Goal: Transaction & Acquisition: Book appointment/travel/reservation

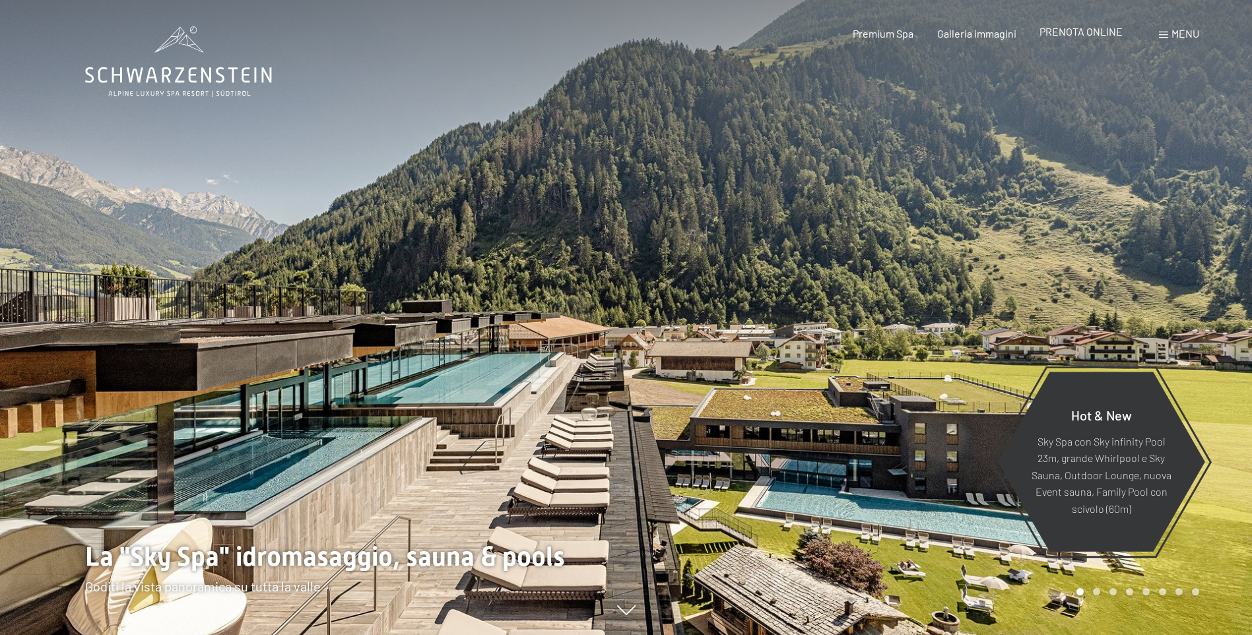
click at [1104, 32] on span "PRENOTA ONLINE" at bounding box center [1081, 31] width 83 height 13
click at [1101, 34] on span "PRENOTA ONLINE" at bounding box center [1081, 31] width 83 height 13
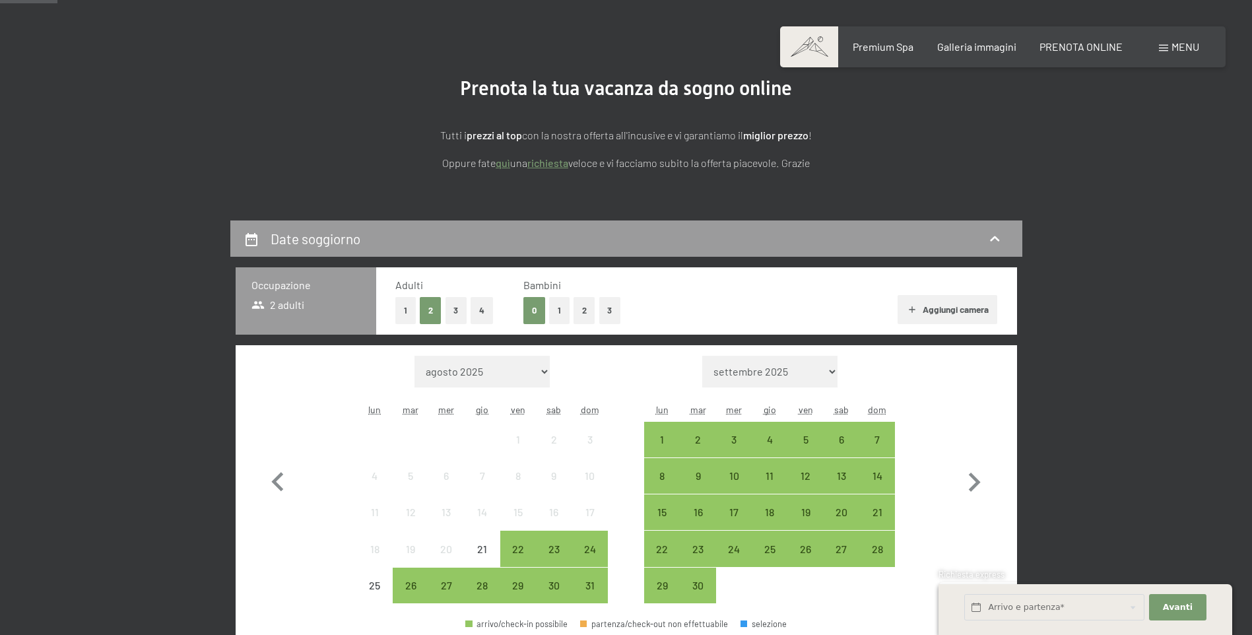
scroll to position [330, 0]
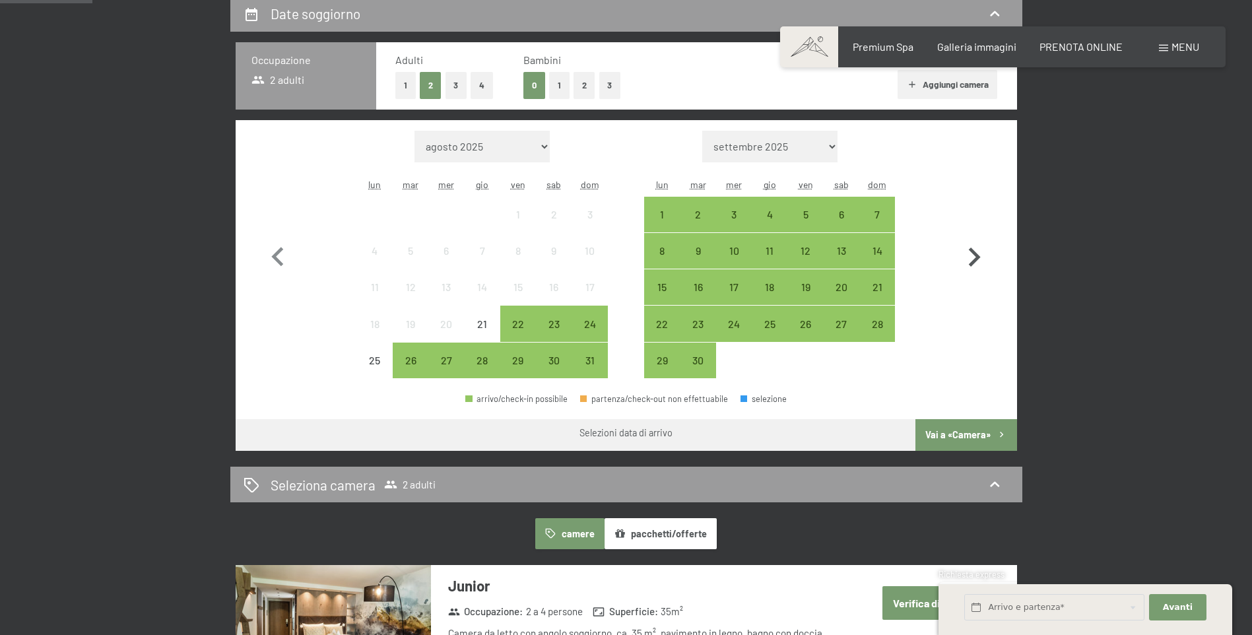
click at [976, 261] on icon "button" at bounding box center [975, 257] width 12 height 19
select select "2025-09-01"
select select "2025-10-01"
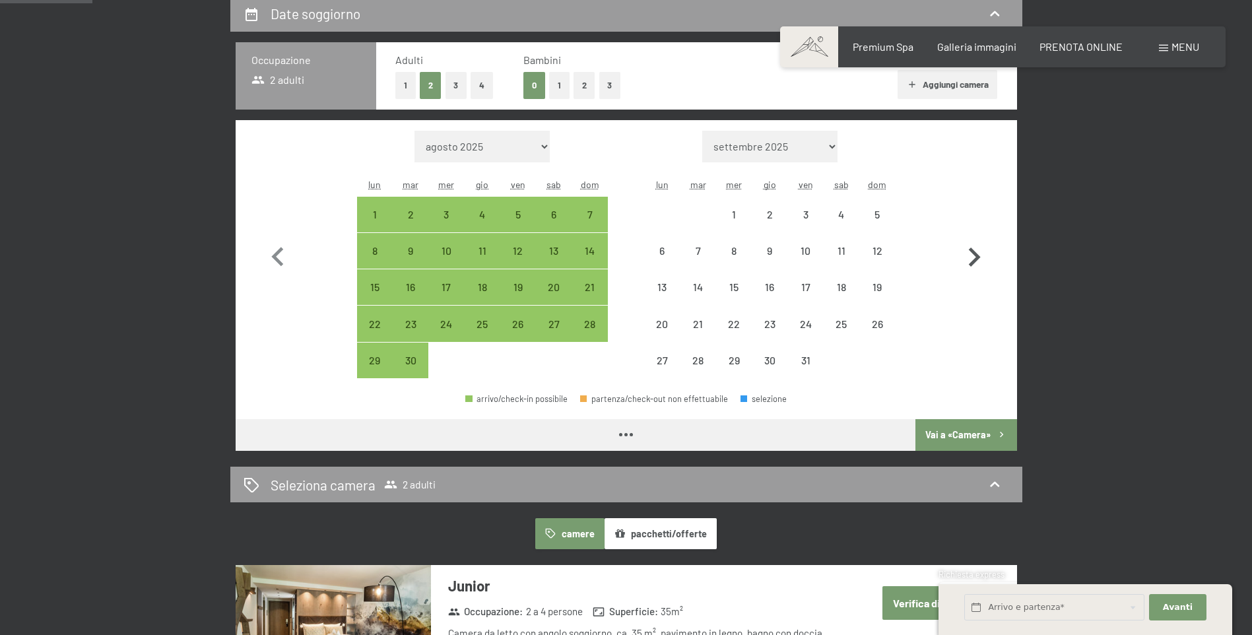
click at [976, 257] on icon "button" at bounding box center [974, 257] width 38 height 38
select select "2025-10-01"
select select "2025-11-01"
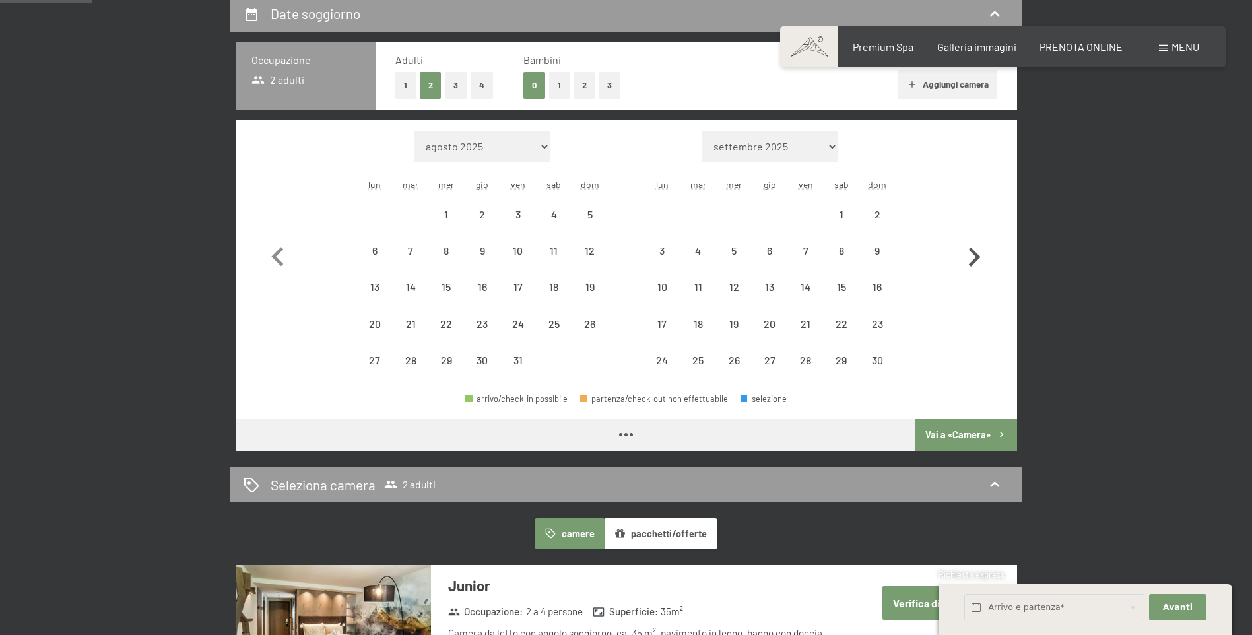
click at [976, 257] on icon "button" at bounding box center [974, 257] width 38 height 38
select select "2025-11-01"
select select "2025-12-01"
click at [976, 257] on icon "button" at bounding box center [974, 257] width 38 height 38
select select "2025-12-01"
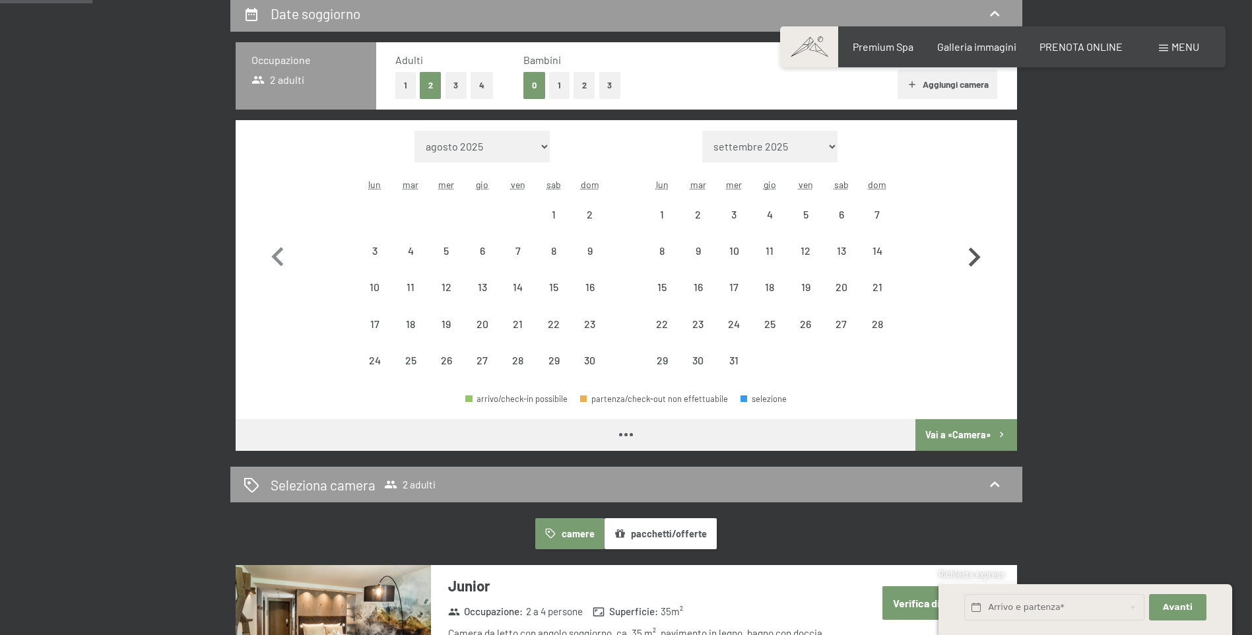
select select "2026-01-01"
select select "2025-12-01"
select select "2026-01-01"
select select "2025-12-01"
select select "2026-01-01"
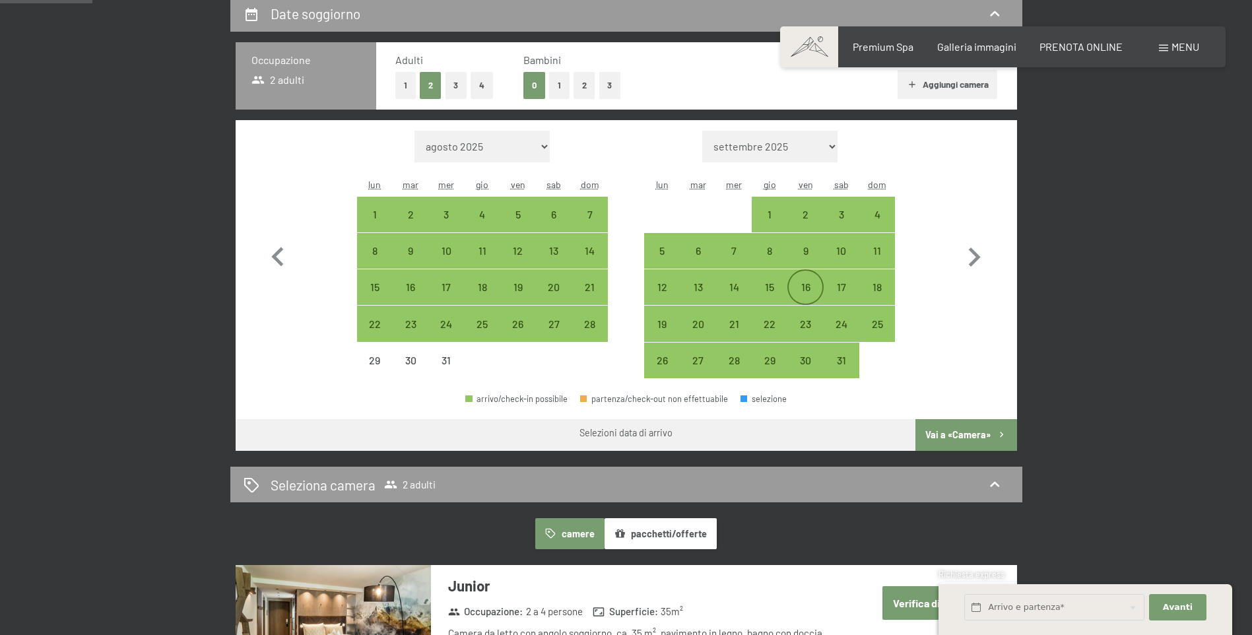
click at [811, 287] on div "16" at bounding box center [805, 298] width 33 height 33
select select "2025-12-01"
select select "2026-01-01"
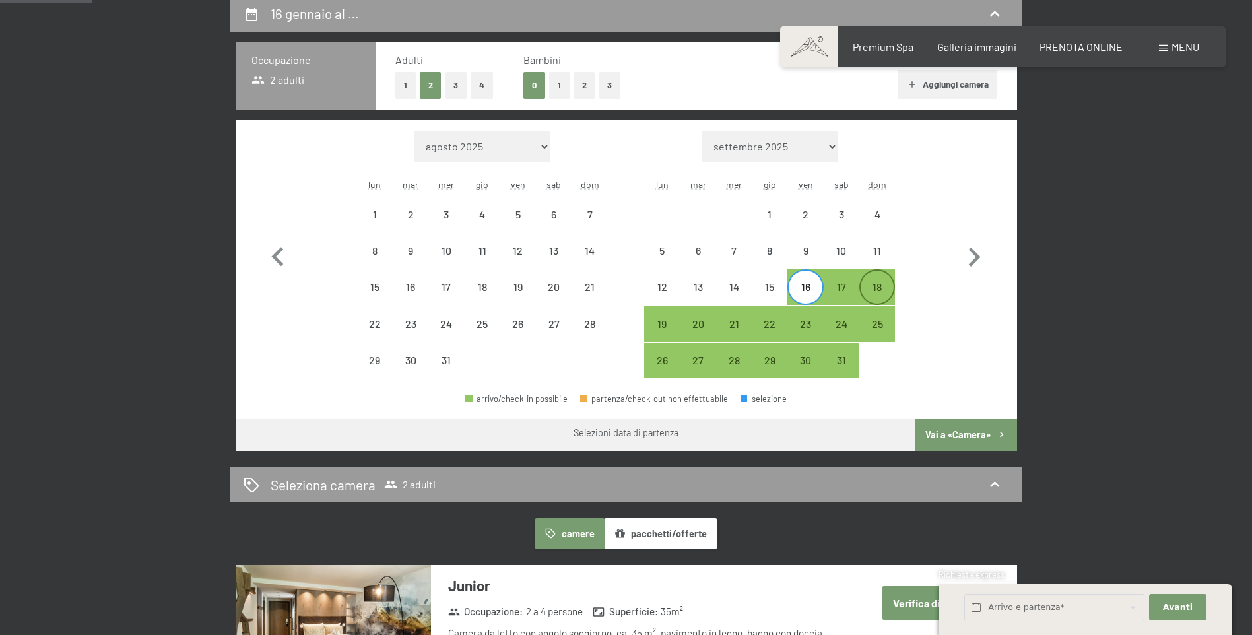
click at [882, 286] on div "18" at bounding box center [877, 298] width 33 height 33
select select "2025-12-01"
select select "2026-01-01"
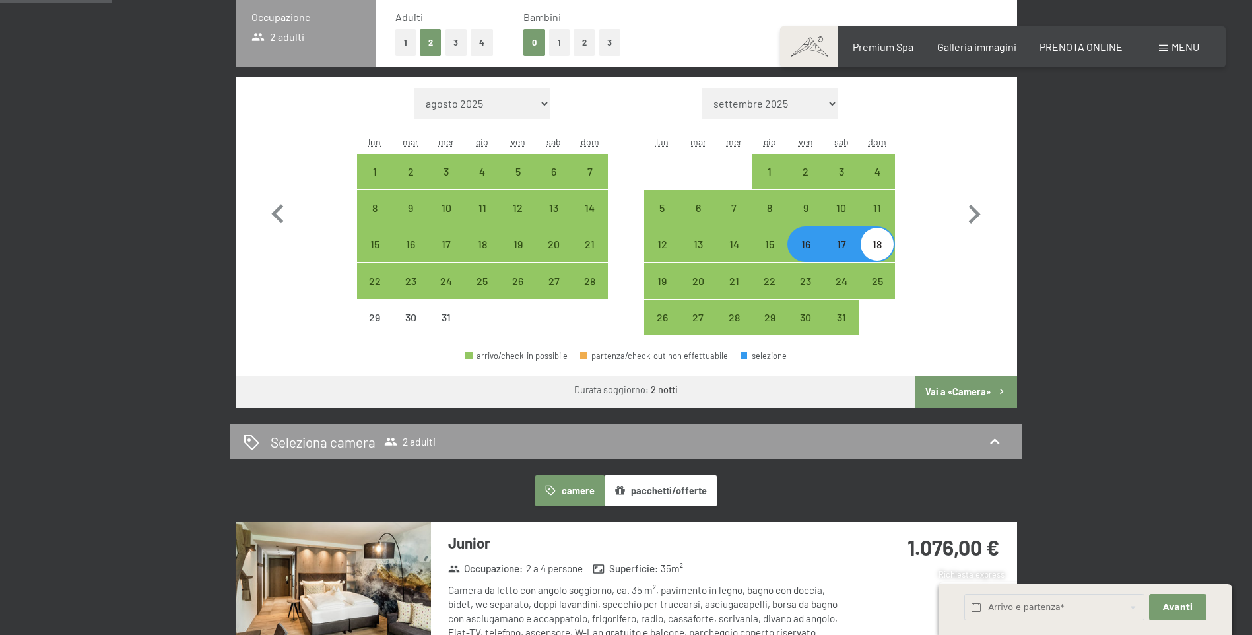
scroll to position [396, 0]
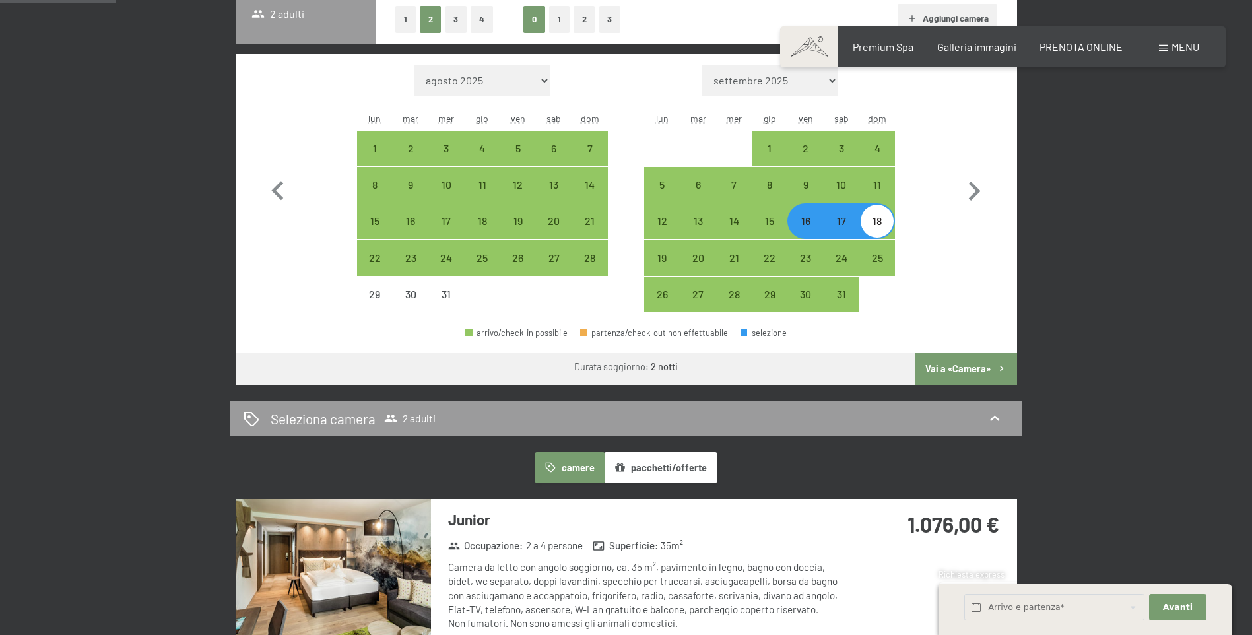
click at [948, 365] on button "Vai a «Camera»" at bounding box center [965, 369] width 101 height 32
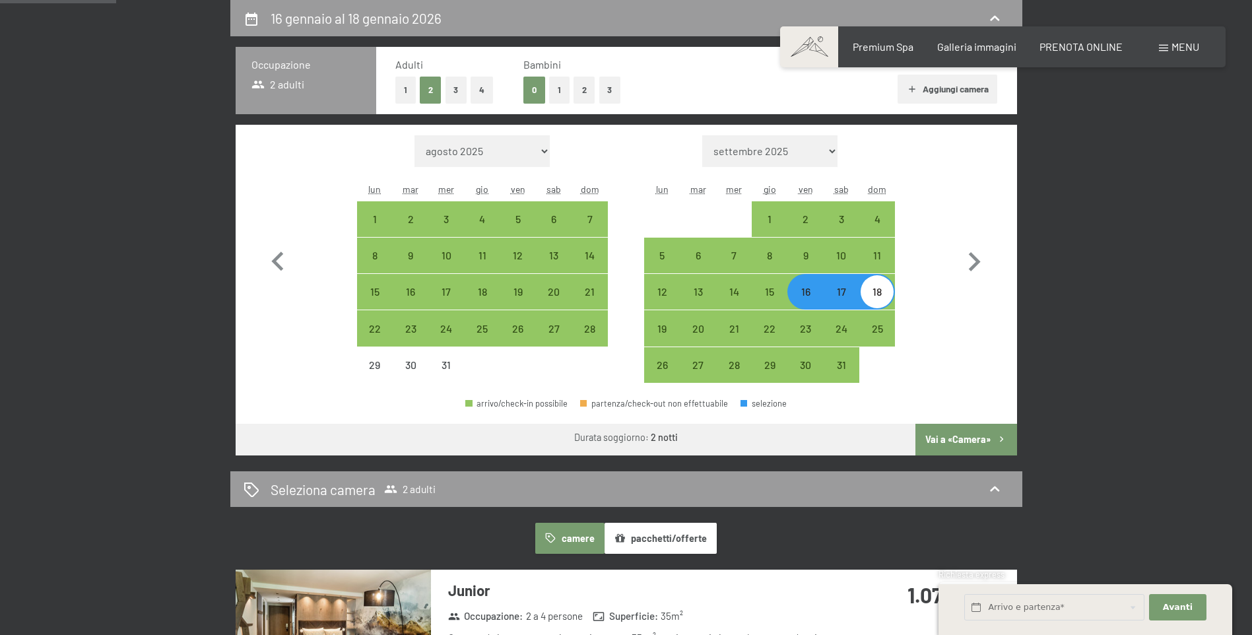
select select "2025-12-01"
select select "2026-01-01"
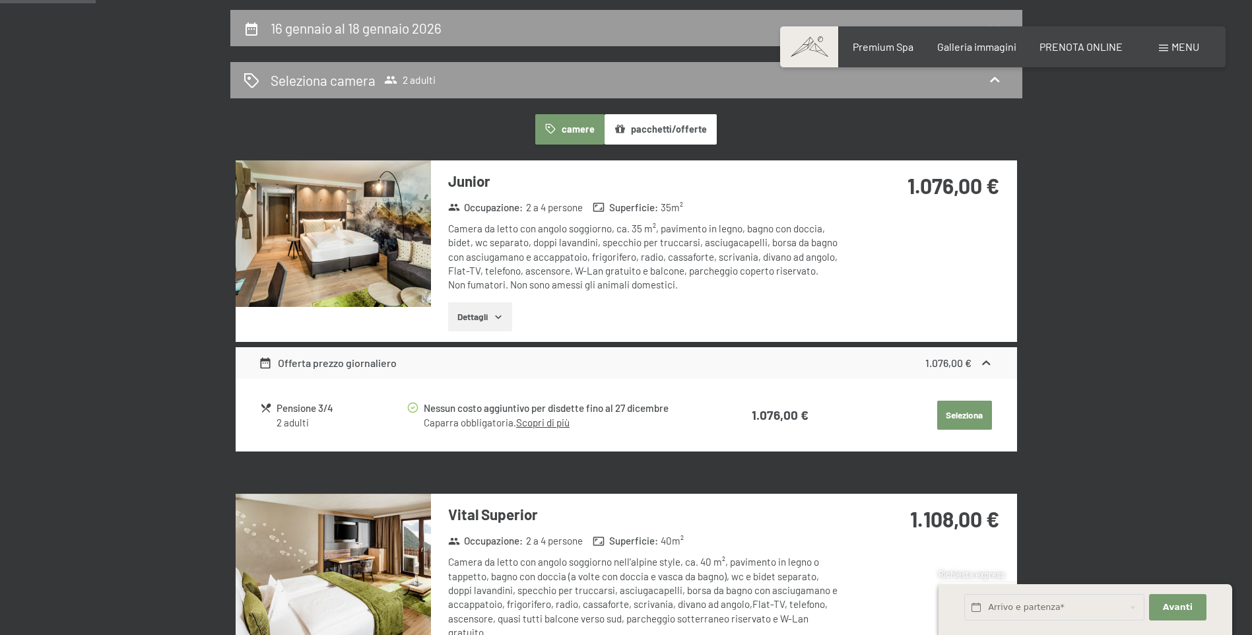
scroll to position [0, 0]
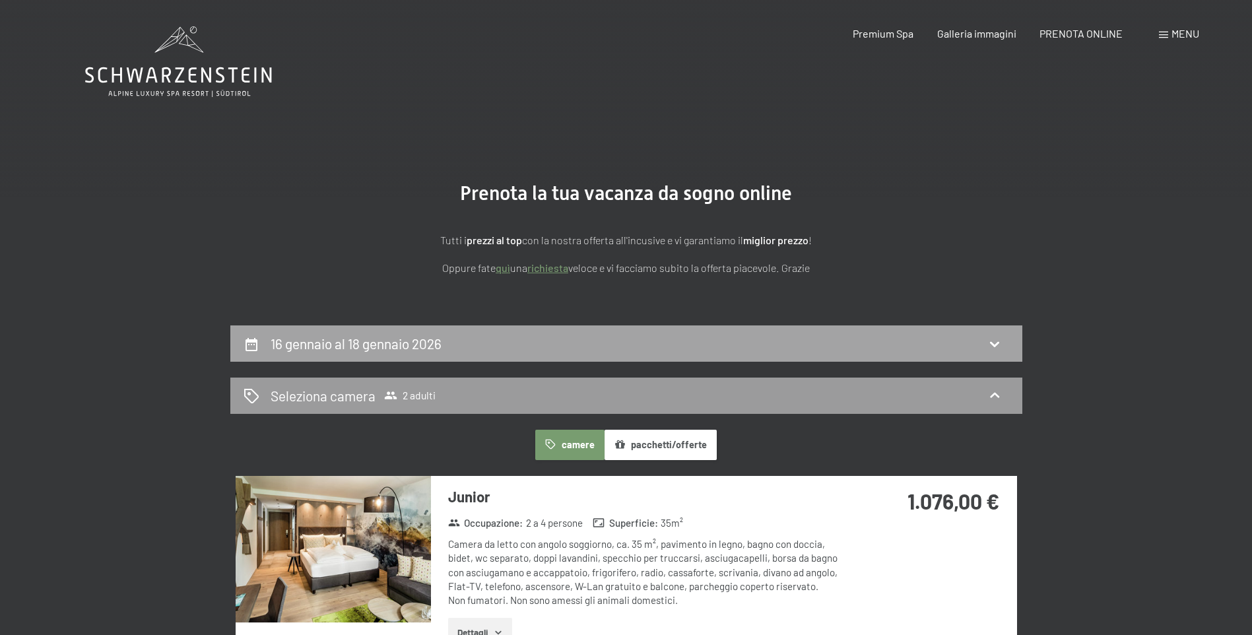
click at [987, 344] on icon at bounding box center [995, 344] width 16 height 16
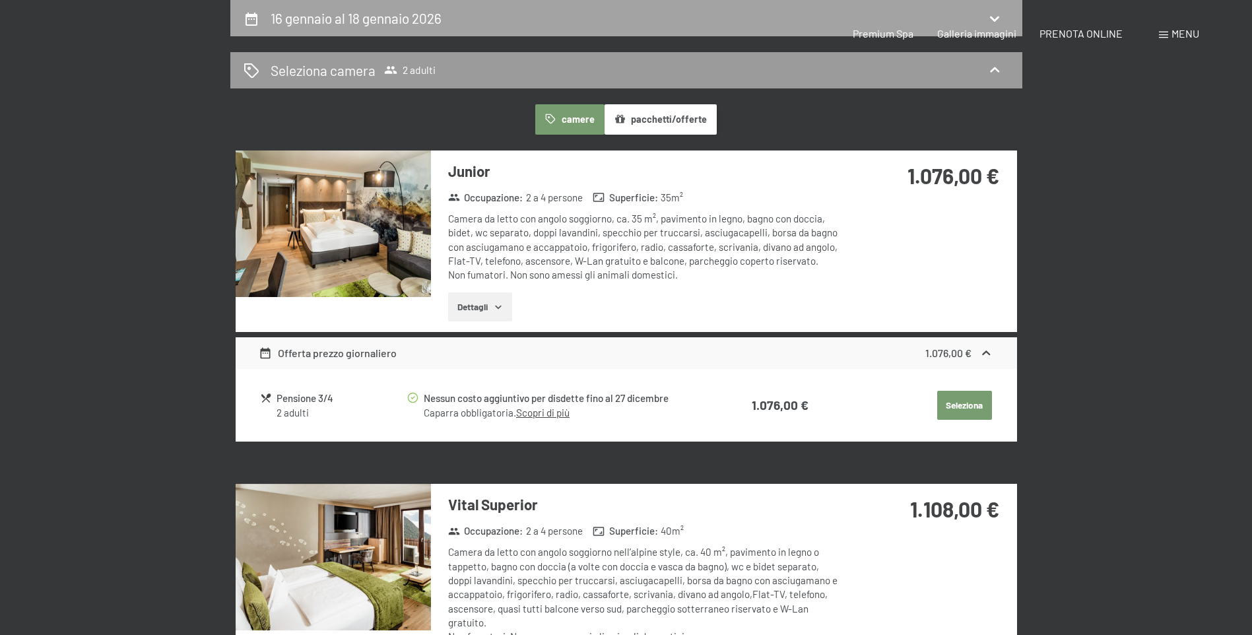
select select "2025-12-01"
select select "2026-01-01"
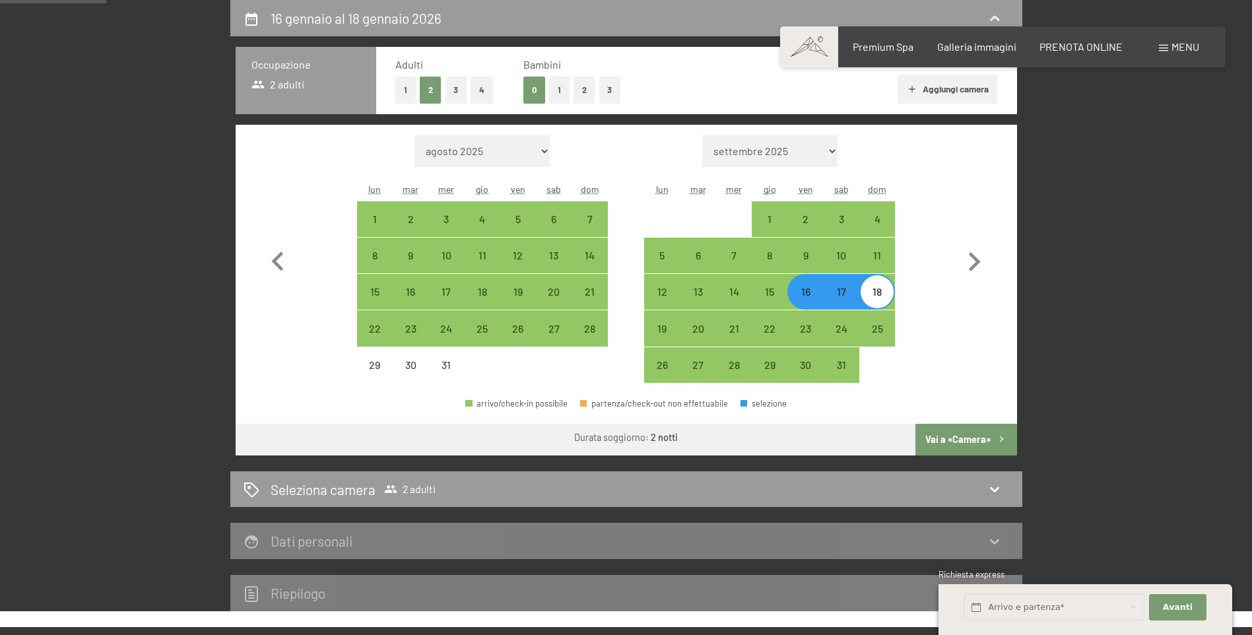
click at [488, 92] on button "4" at bounding box center [482, 90] width 22 height 27
select select "2025-12-01"
select select "2026-01-01"
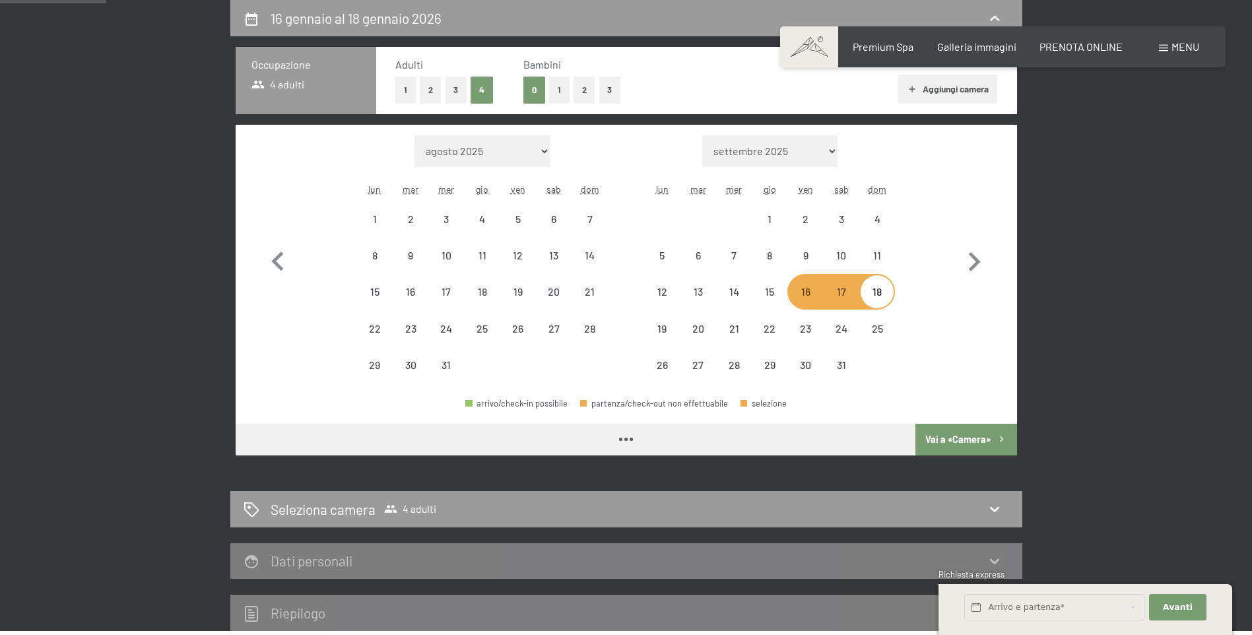
select select "2025-12-01"
select select "2026-01-01"
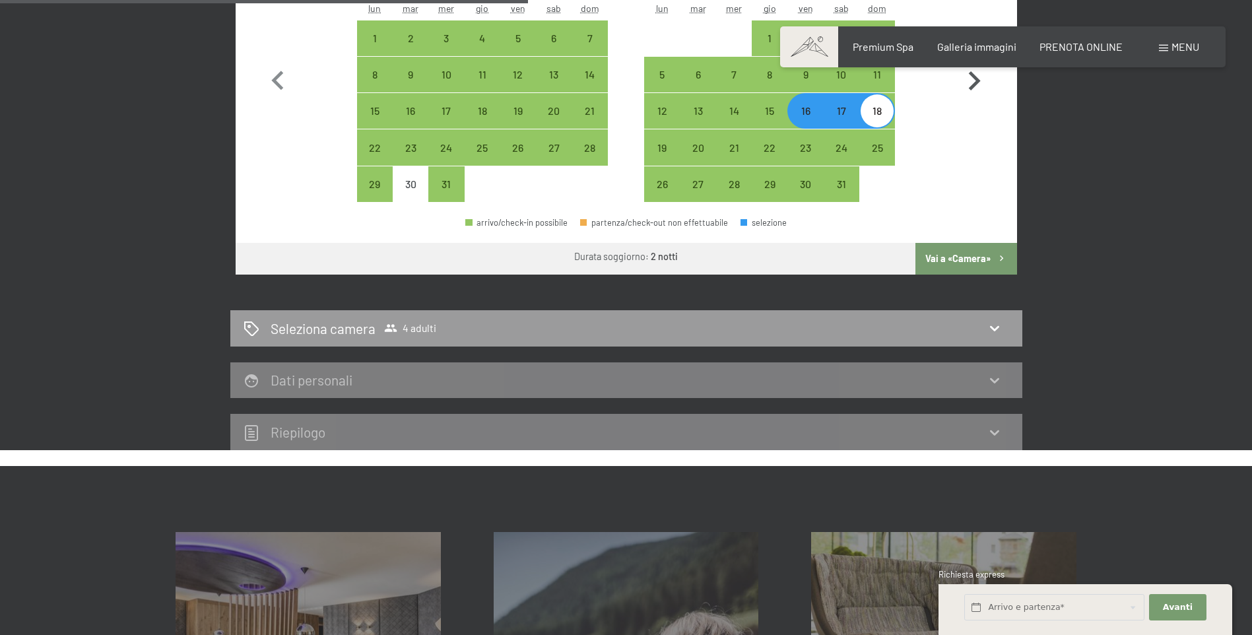
scroll to position [523, 0]
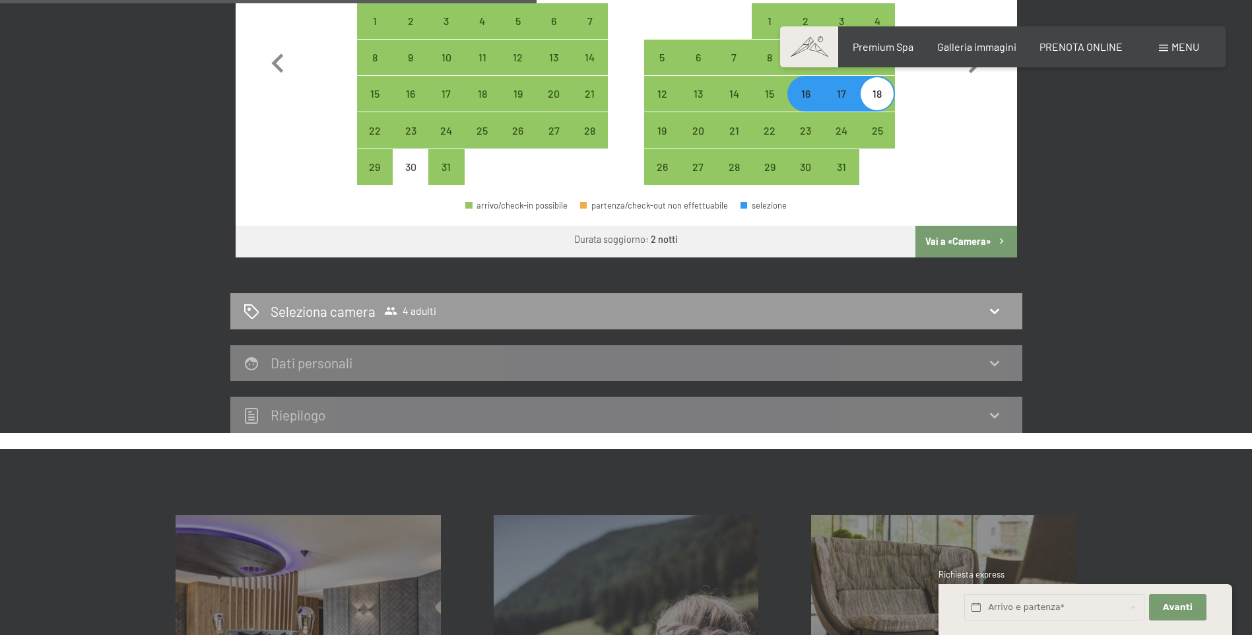
click at [946, 242] on button "Vai a «Camera»" at bounding box center [965, 242] width 101 height 32
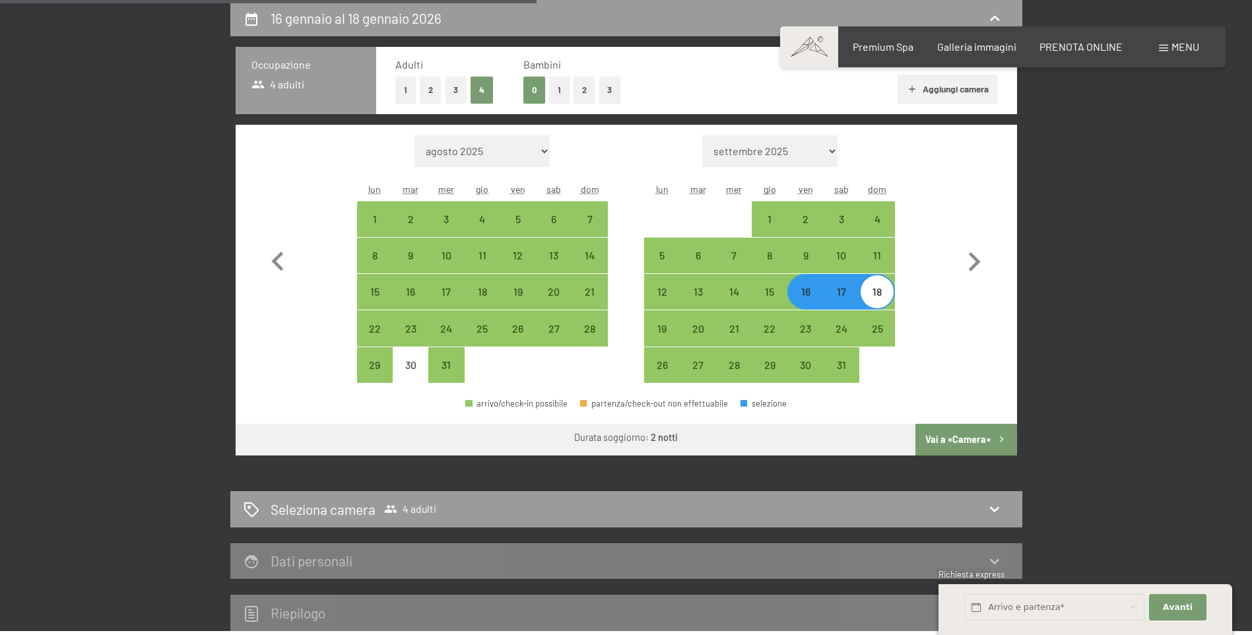
select select "2025-12-01"
select select "2026-01-01"
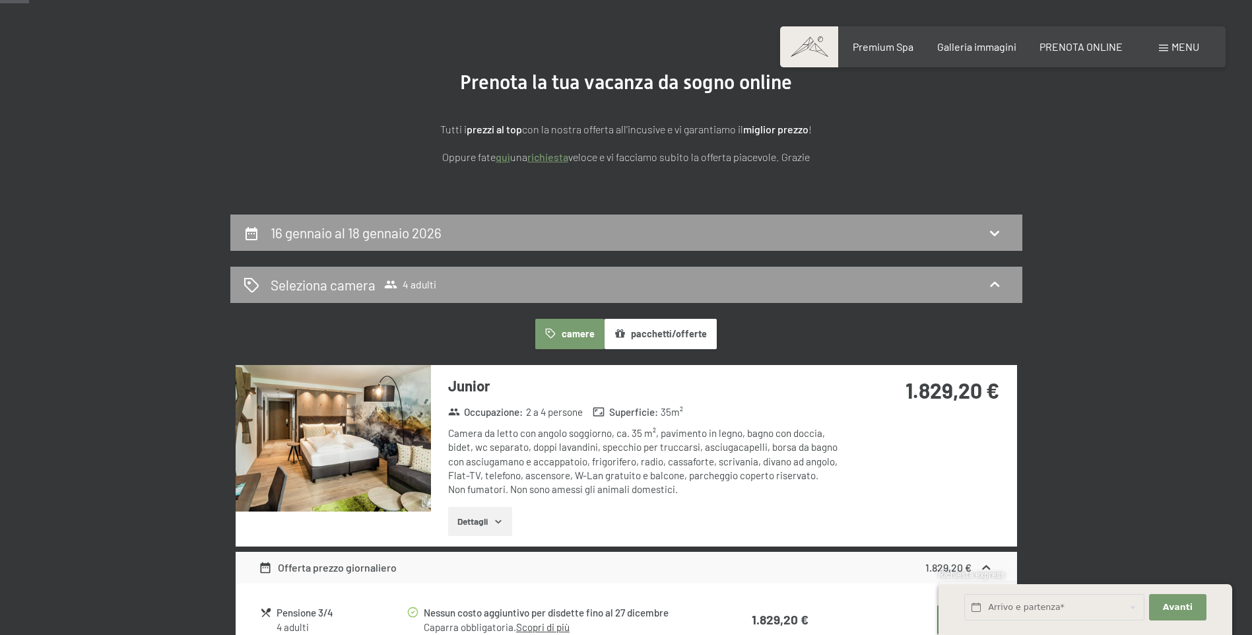
scroll to position [0, 0]
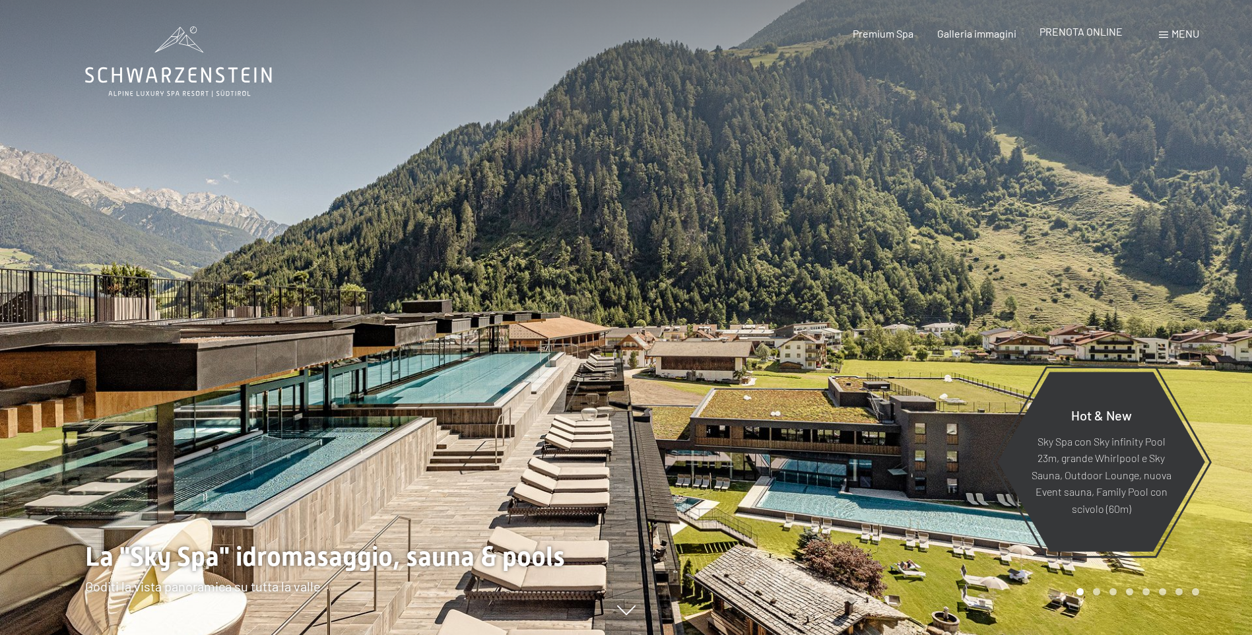
click at [1074, 29] on span "PRENOTA ONLINE" at bounding box center [1081, 31] width 83 height 13
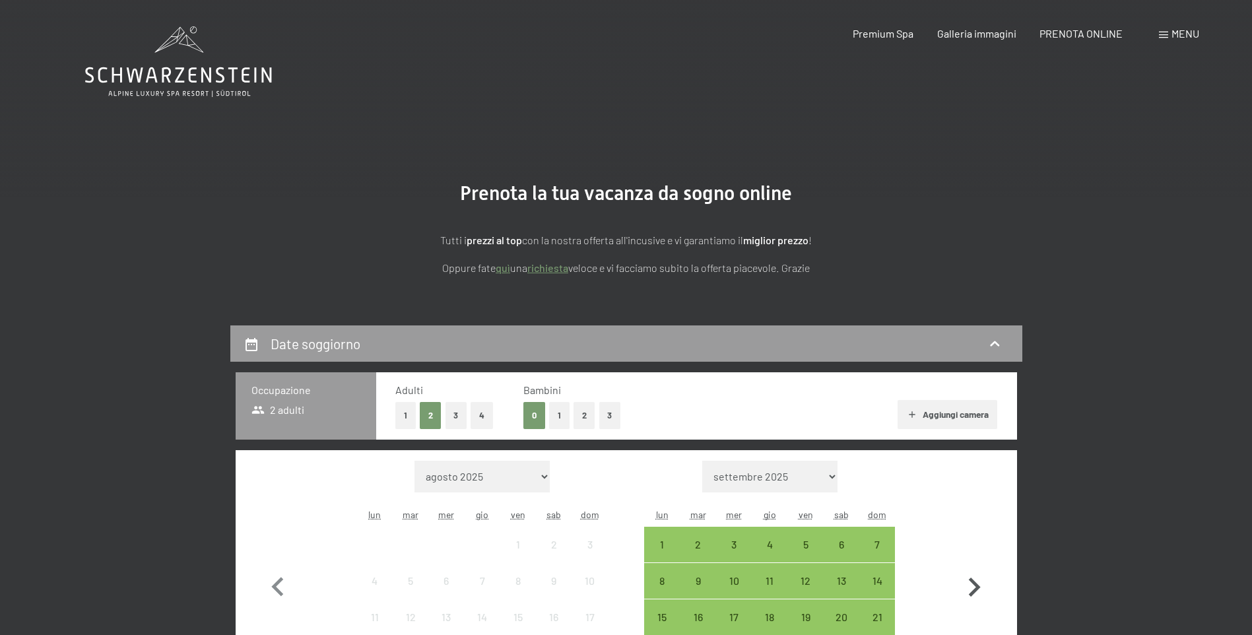
click at [977, 583] on icon "button" at bounding box center [974, 587] width 38 height 38
select select "2025-09-01"
select select "2025-10-01"
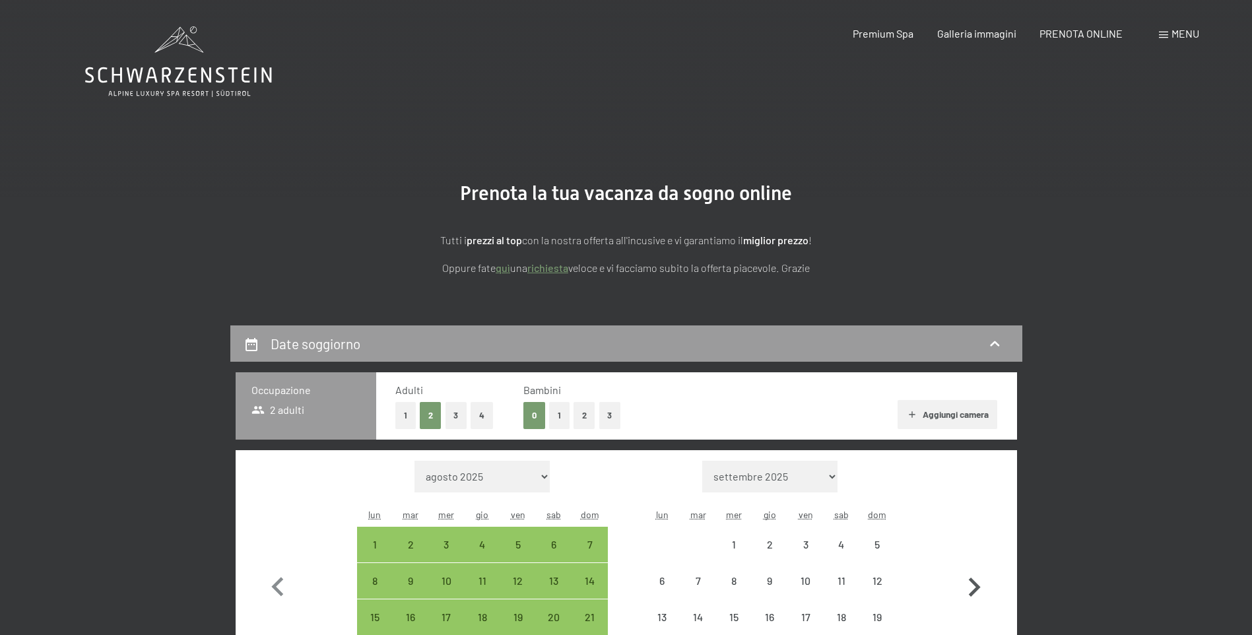
click at [977, 583] on icon "button" at bounding box center [974, 587] width 38 height 38
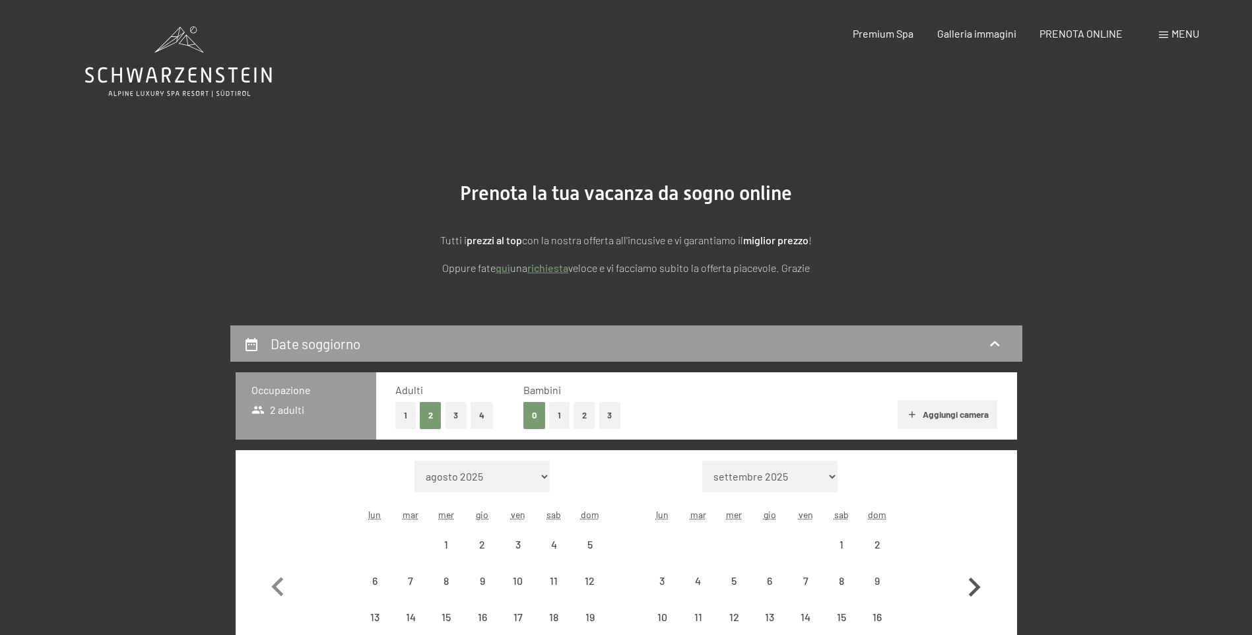
click at [977, 583] on icon "button" at bounding box center [974, 587] width 38 height 38
select select "2025-11-01"
select select "2025-12-01"
click at [977, 583] on icon "button" at bounding box center [974, 587] width 38 height 38
select select "2025-12-01"
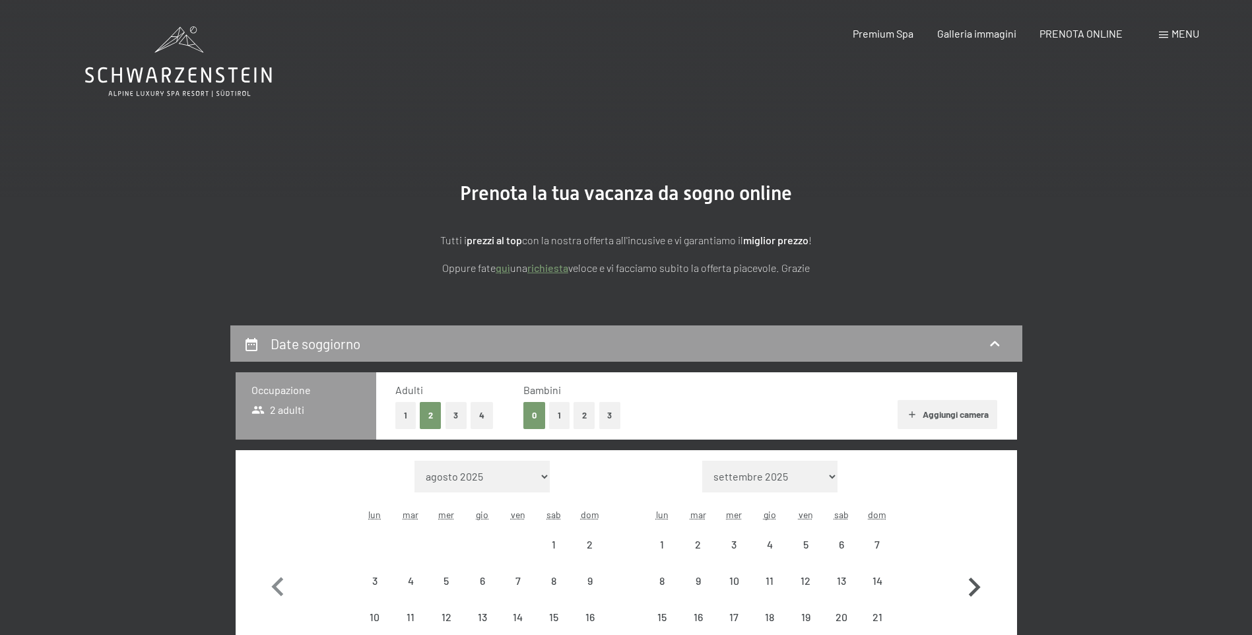
select select "2026-01-01"
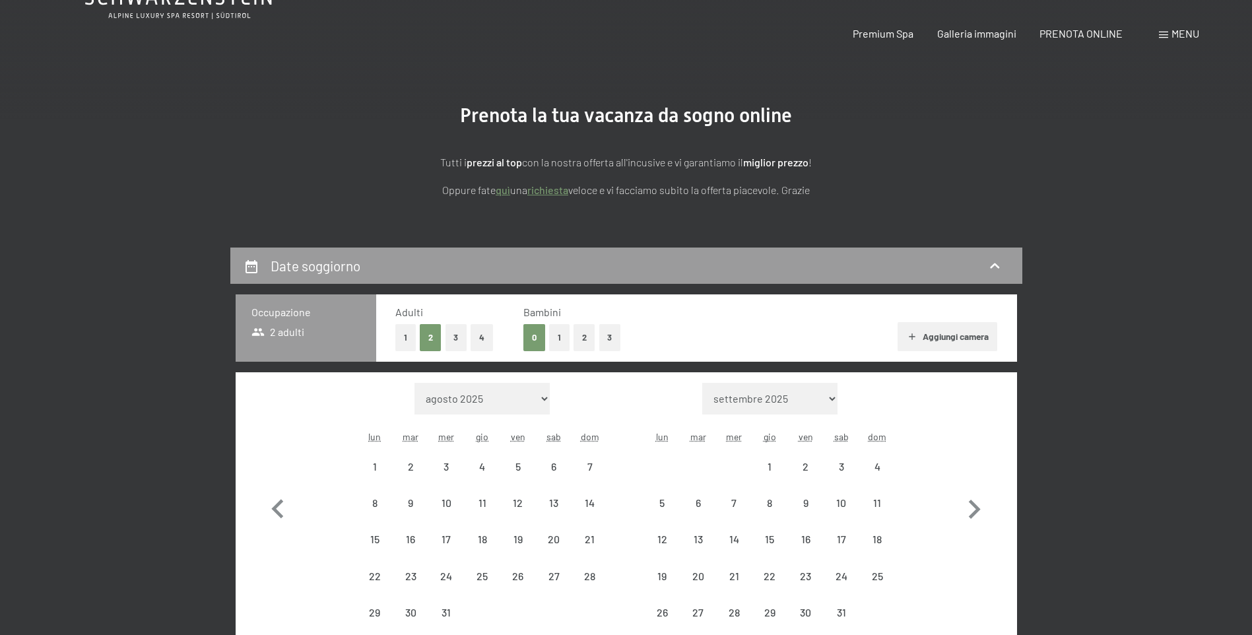
select select "2025-12-01"
select select "2026-01-01"
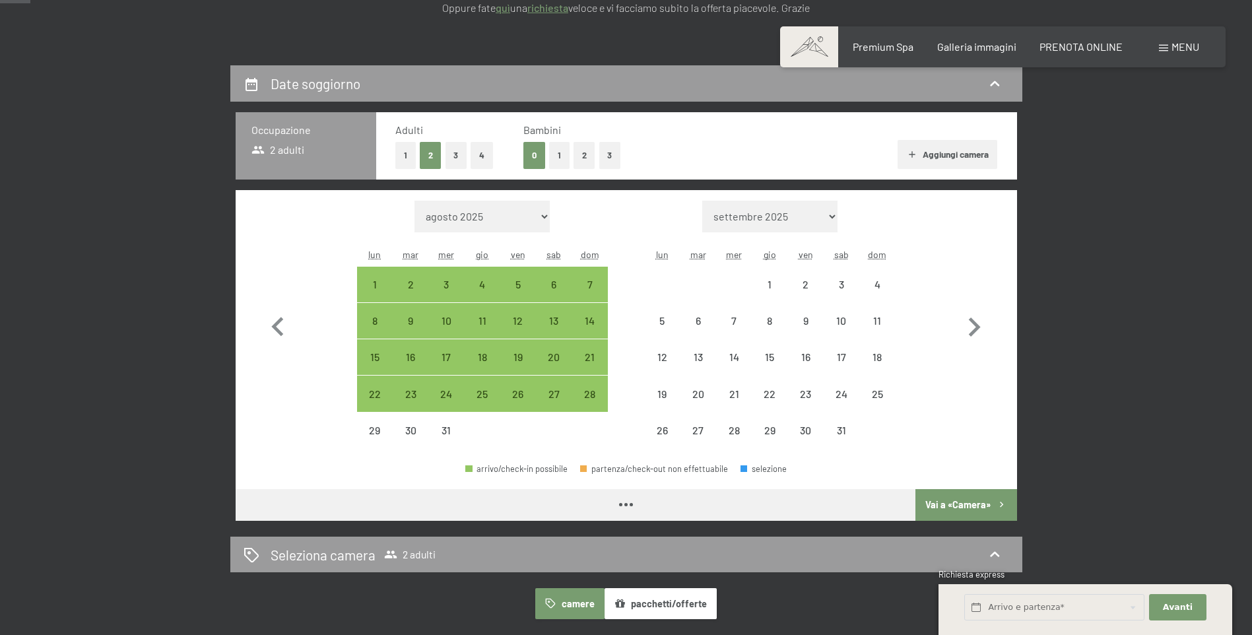
scroll to position [264, 0]
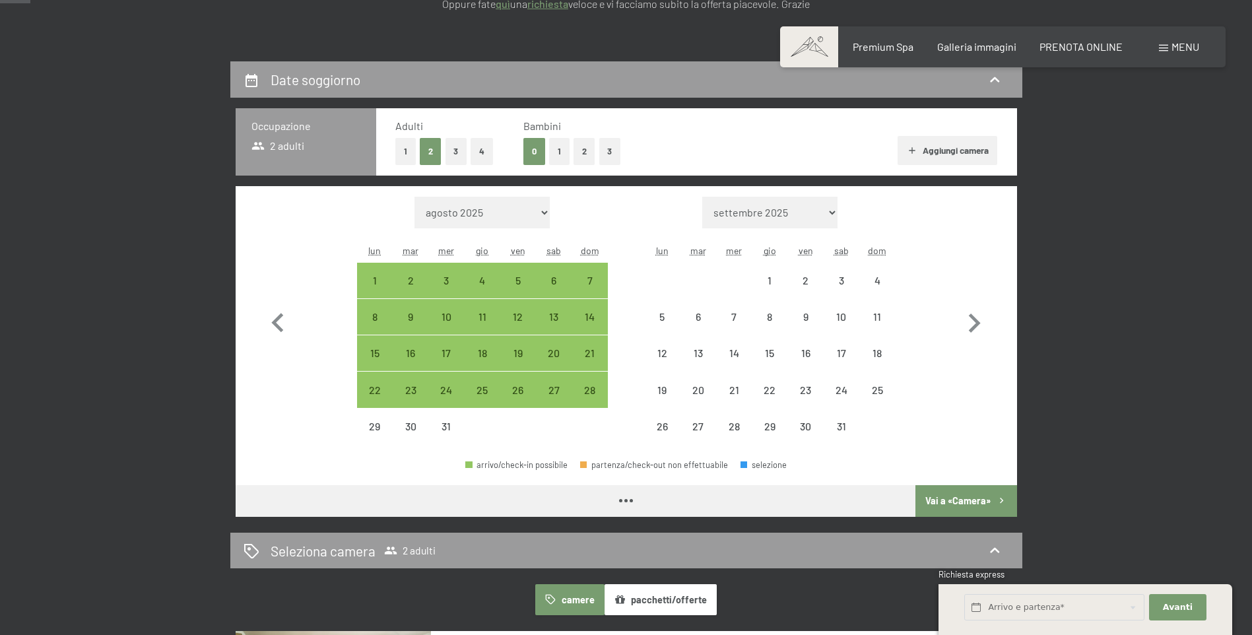
select select "2025-12-01"
select select "2026-01-01"
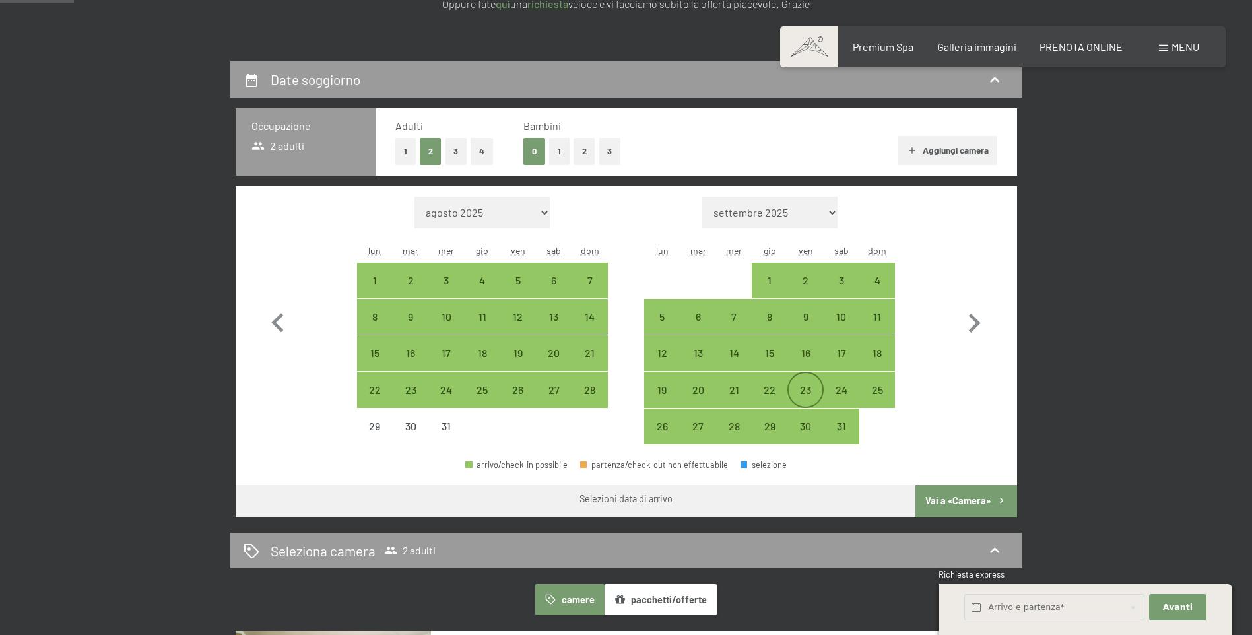
click at [817, 397] on div "23" at bounding box center [805, 401] width 33 height 33
select select "2025-12-01"
select select "2026-01-01"
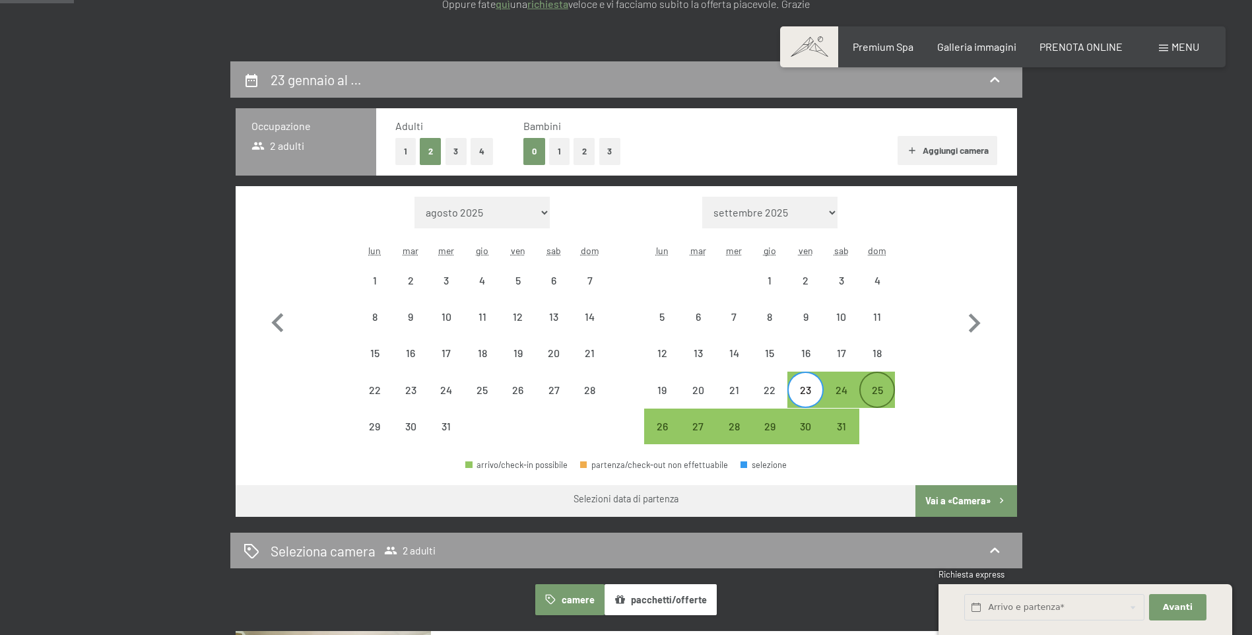
click at [880, 397] on div "25" at bounding box center [877, 401] width 33 height 33
select select "2025-12-01"
select select "2026-01-01"
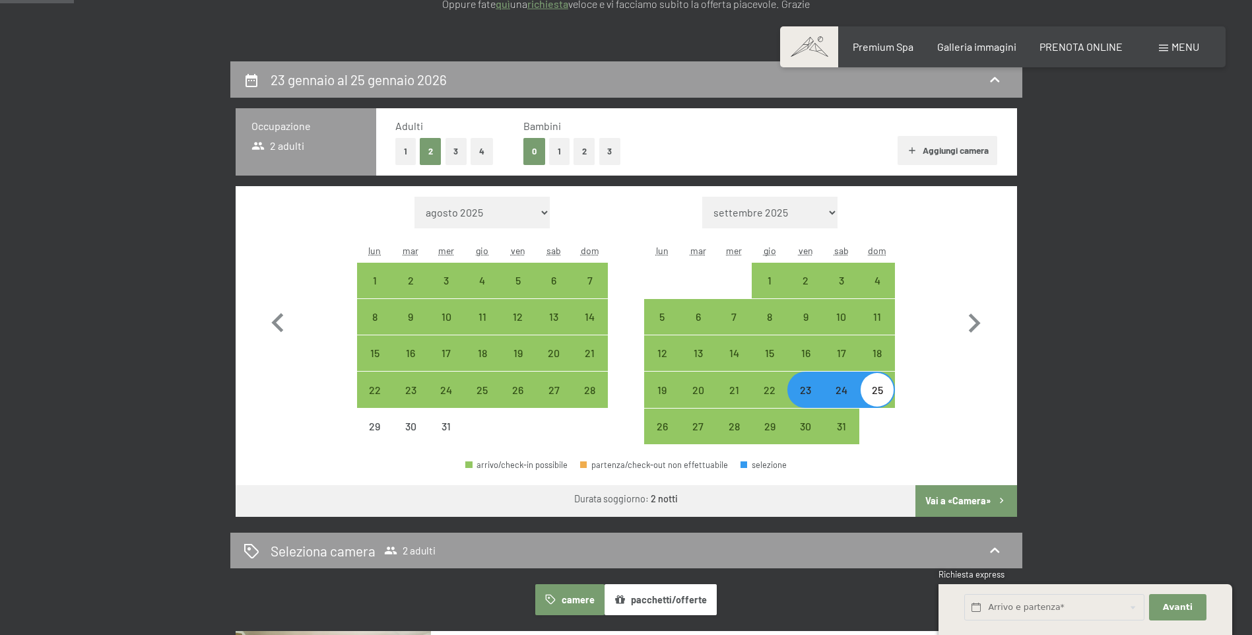
click at [492, 150] on button "4" at bounding box center [482, 151] width 22 height 27
select select "2025-12-01"
select select "2026-01-01"
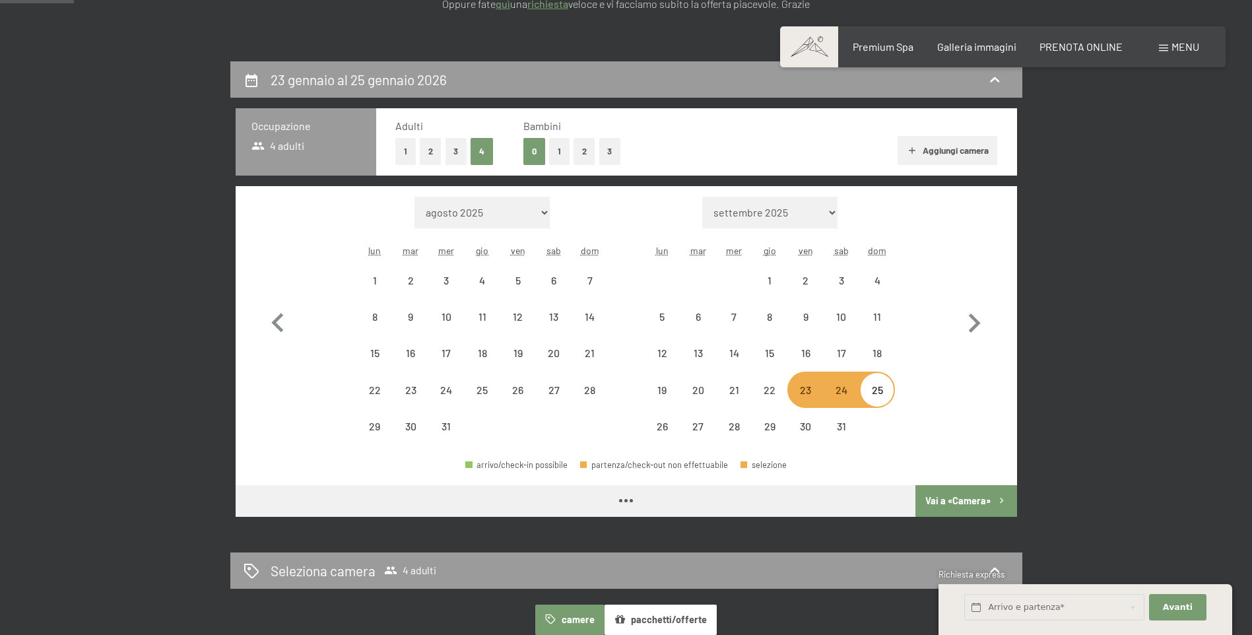
select select "2025-12-01"
select select "2026-01-01"
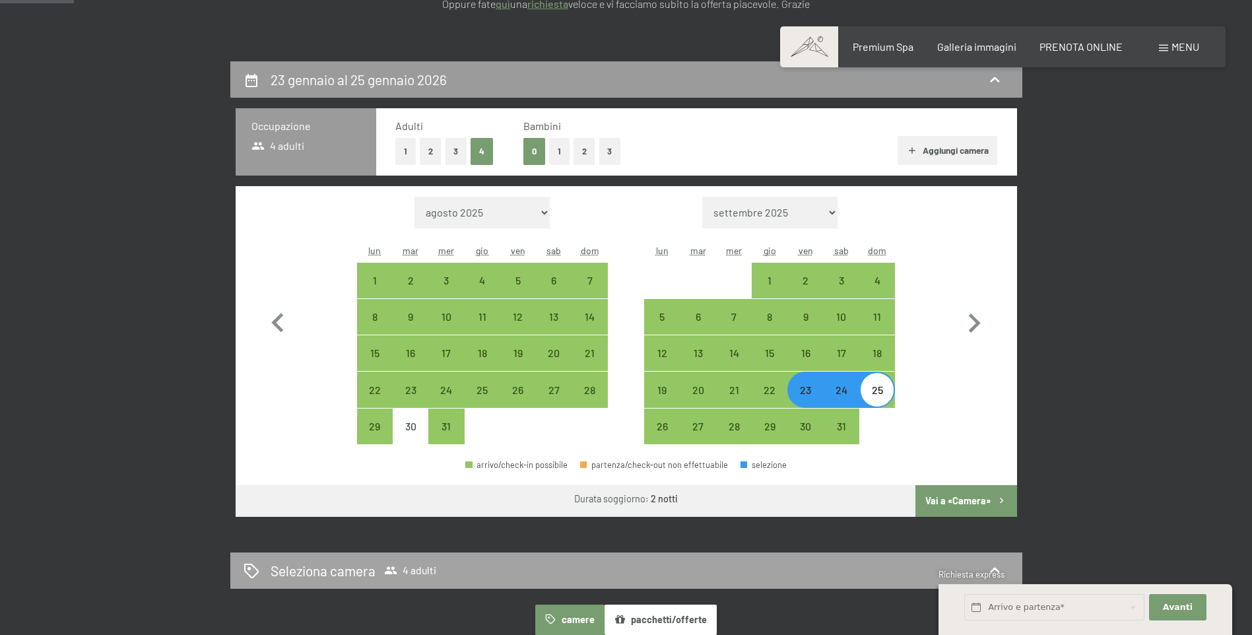
click at [987, 514] on button "Vai a «Camera»" at bounding box center [965, 501] width 101 height 32
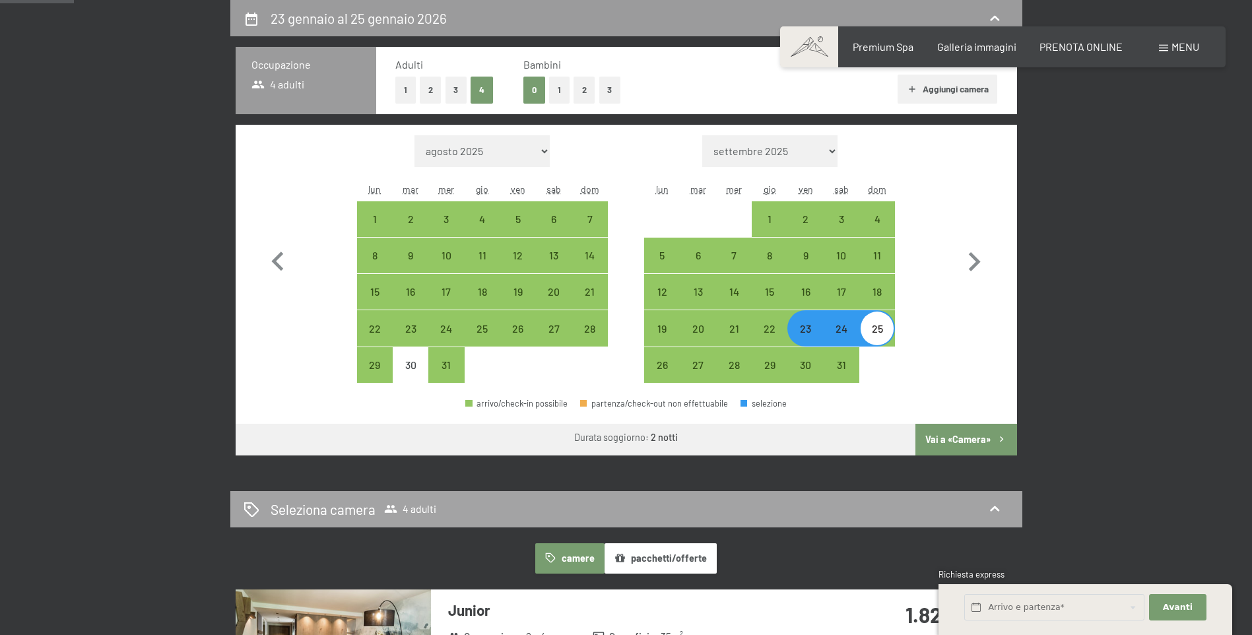
select select "2025-12-01"
select select "2026-01-01"
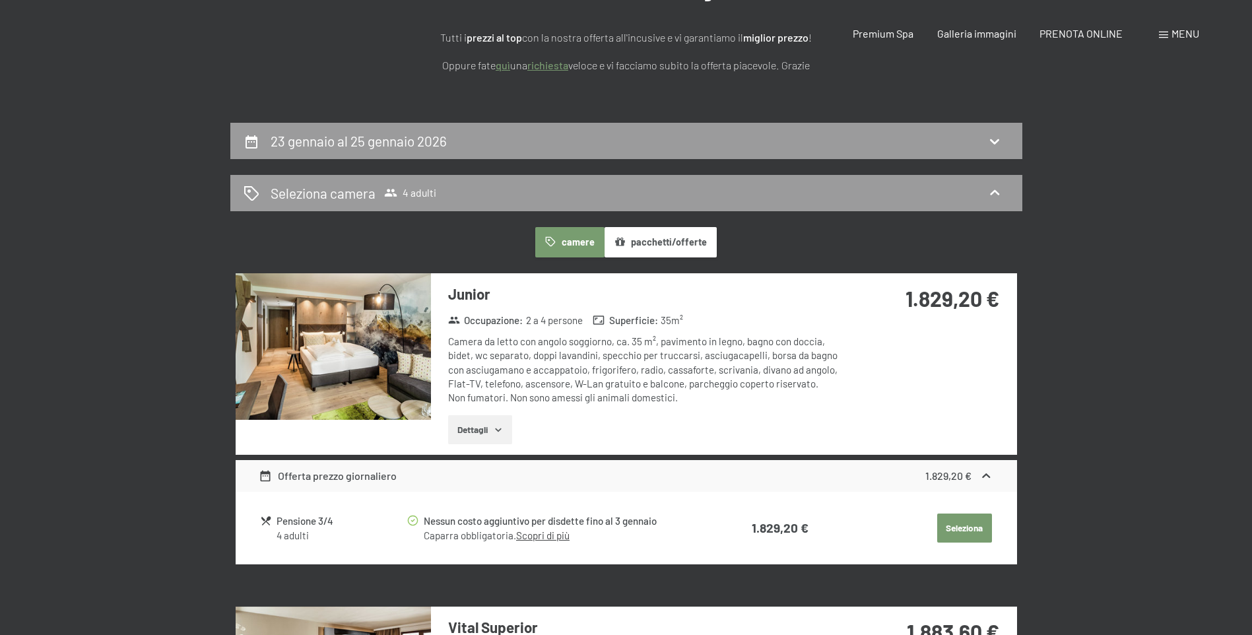
scroll to position [0, 0]
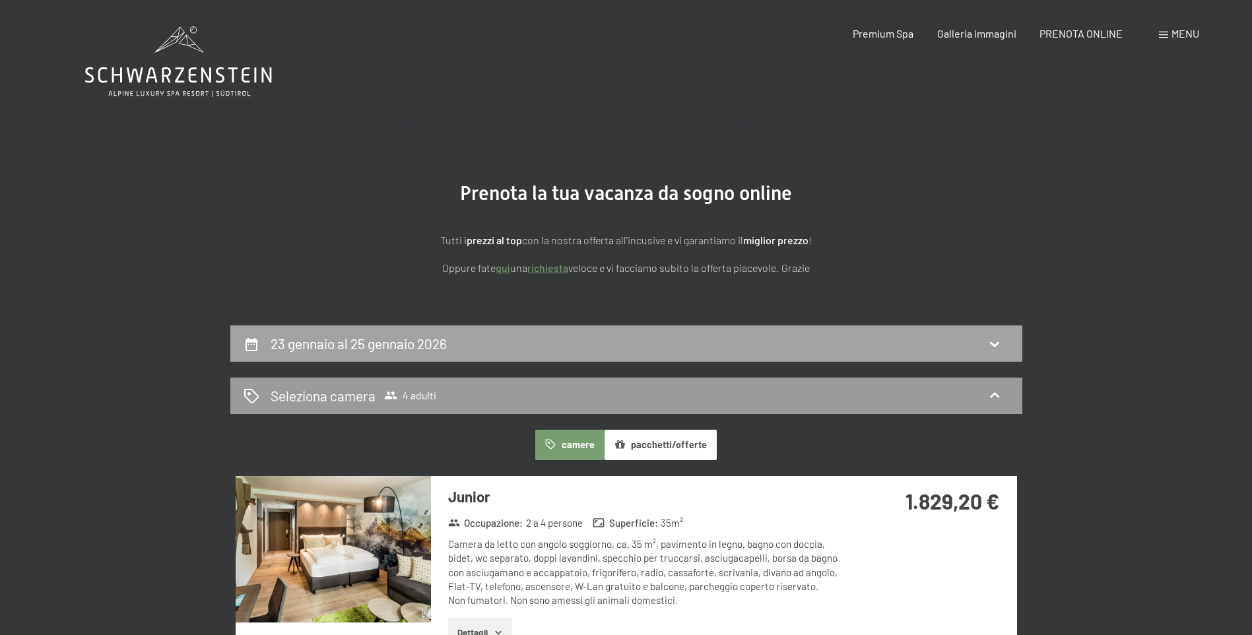
click at [993, 348] on icon at bounding box center [995, 344] width 16 height 16
select select "2025-12-01"
select select "2026-01-01"
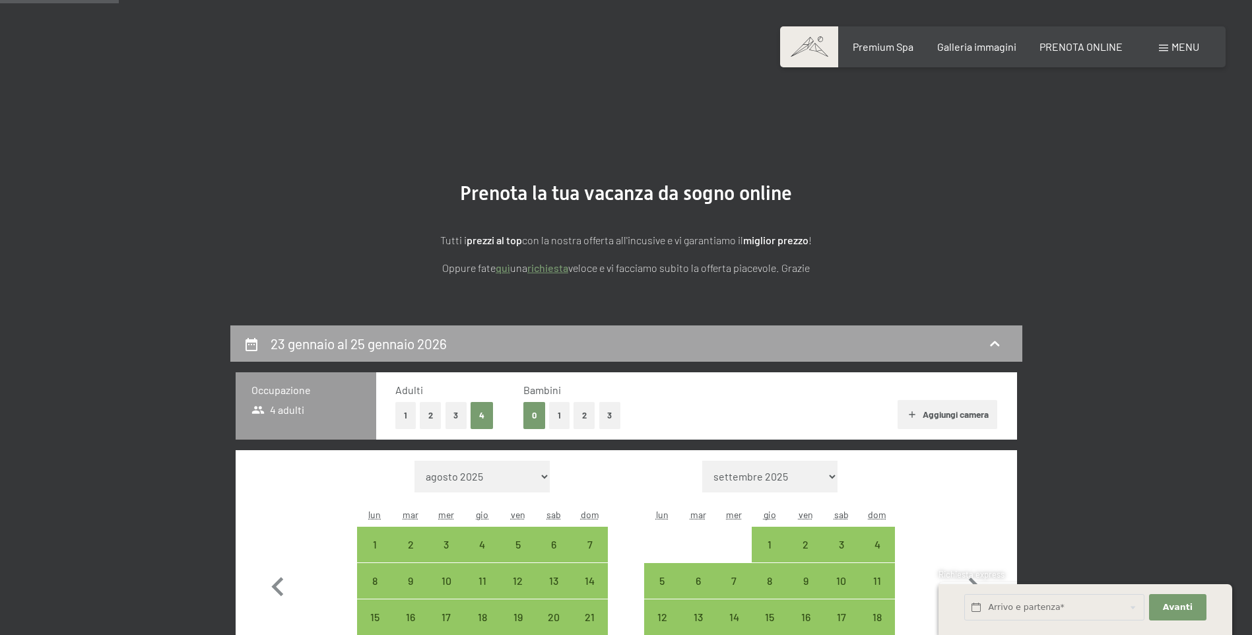
scroll to position [325, 0]
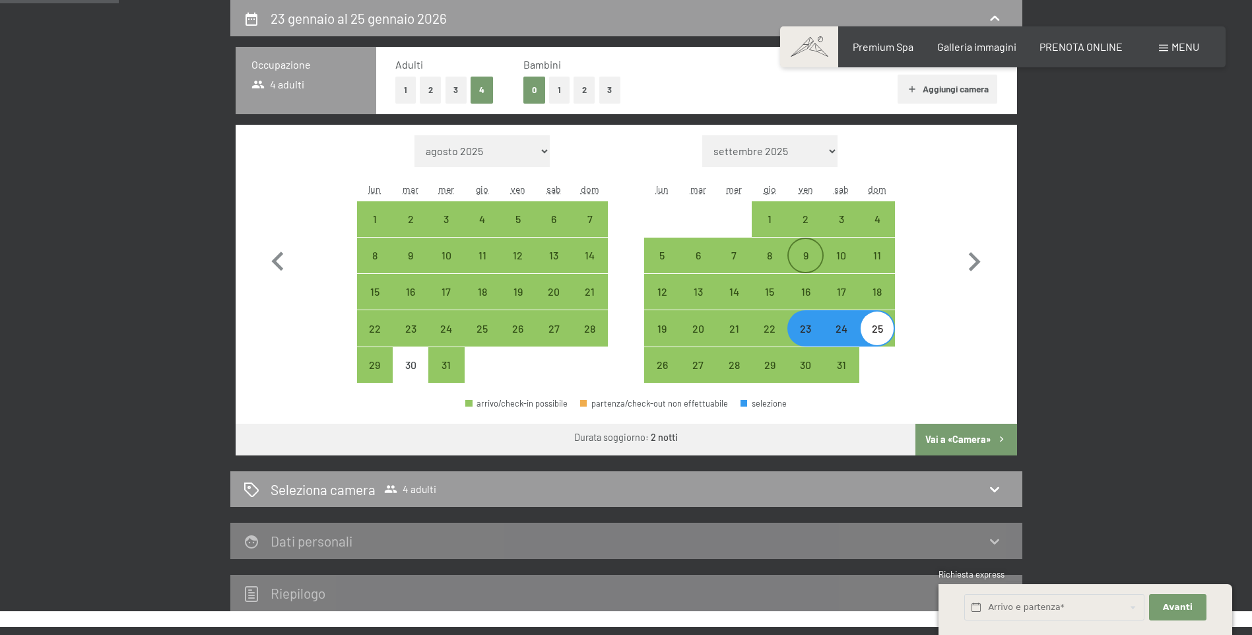
click at [808, 257] on div "9" at bounding box center [805, 266] width 33 height 33
select select "2025-12-01"
select select "2026-01-01"
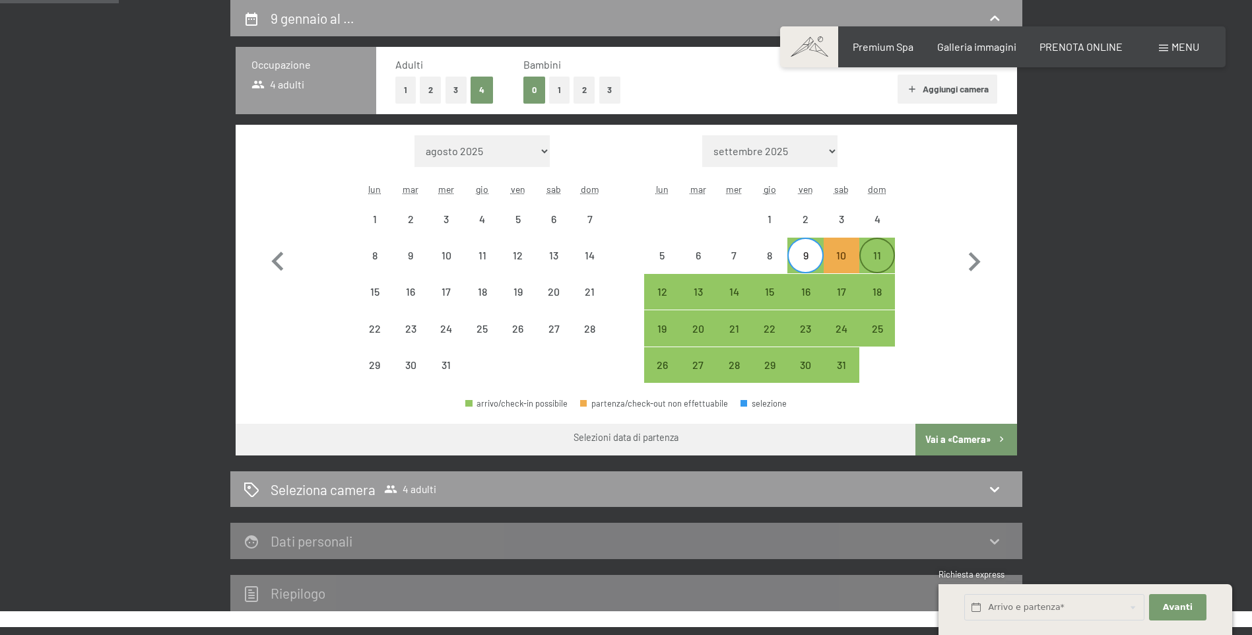
click at [880, 257] on div "11" at bounding box center [877, 266] width 33 height 33
select select "2025-12-01"
select select "2026-01-01"
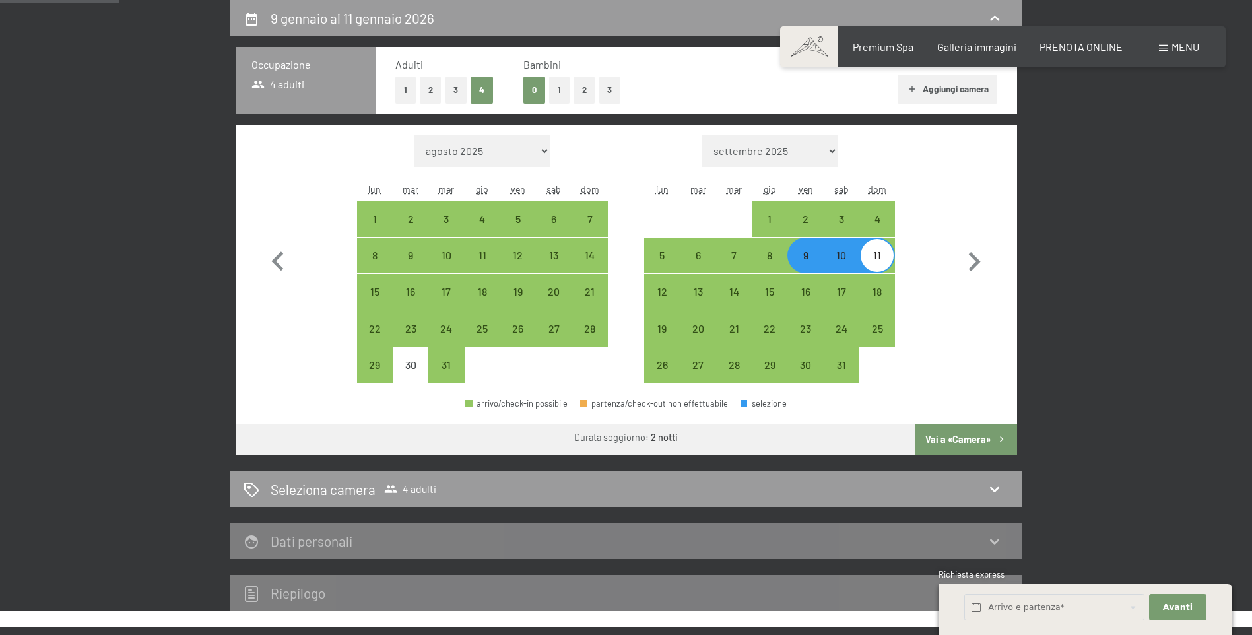
click at [953, 440] on button "Vai a «Camera»" at bounding box center [965, 440] width 101 height 32
select select "2025-12-01"
select select "2026-01-01"
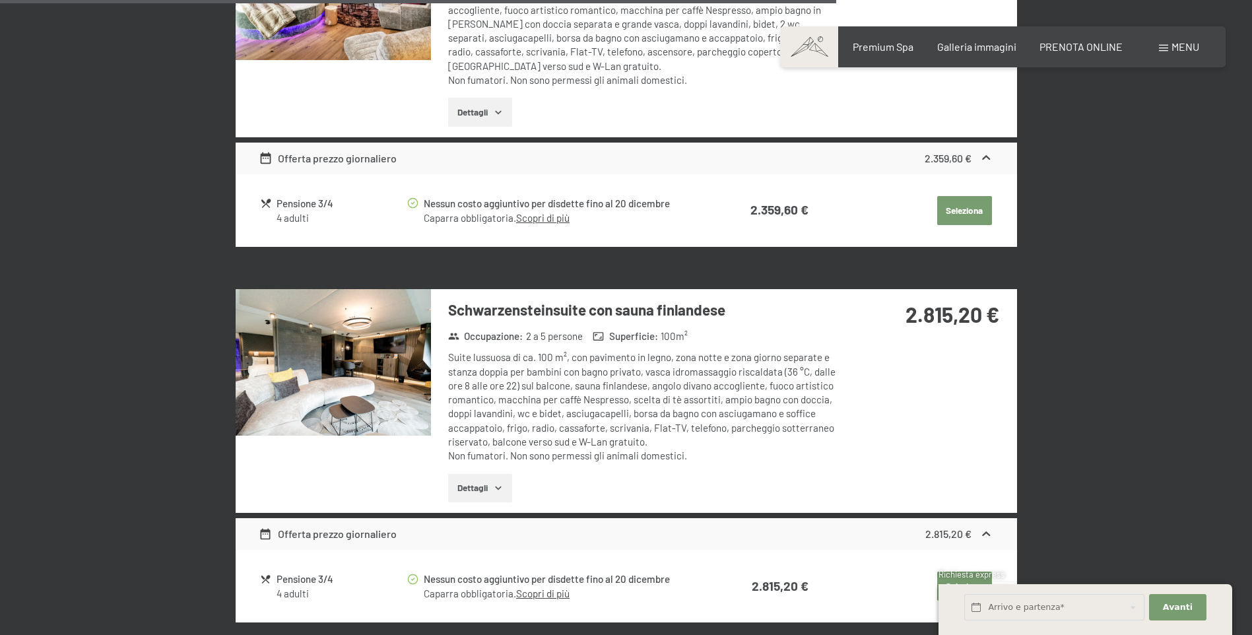
scroll to position [2371, 0]
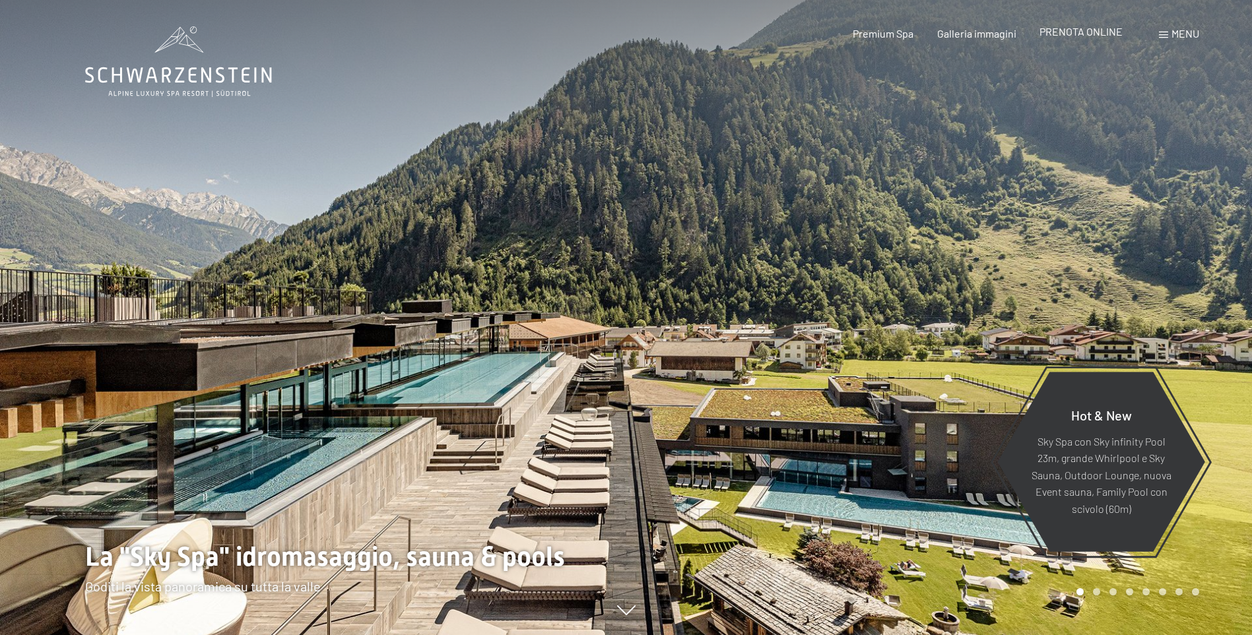
click at [1065, 34] on span "PRENOTA ONLINE" at bounding box center [1081, 31] width 83 height 13
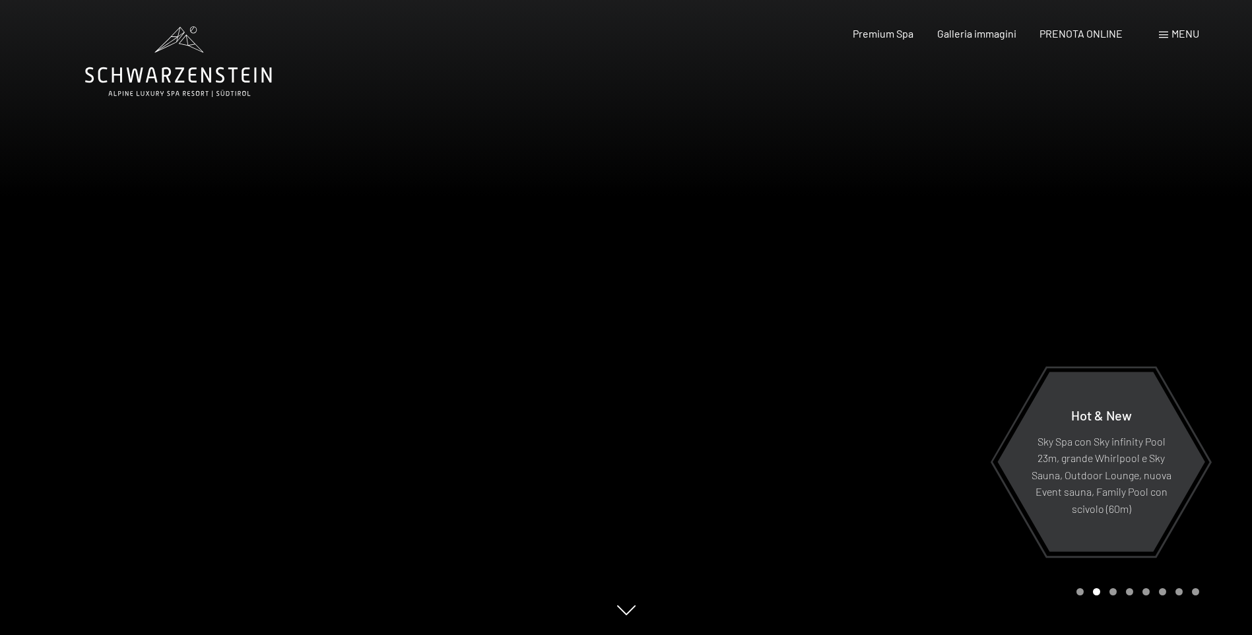
click at [1178, 33] on span "Menu" at bounding box center [1186, 33] width 28 height 13
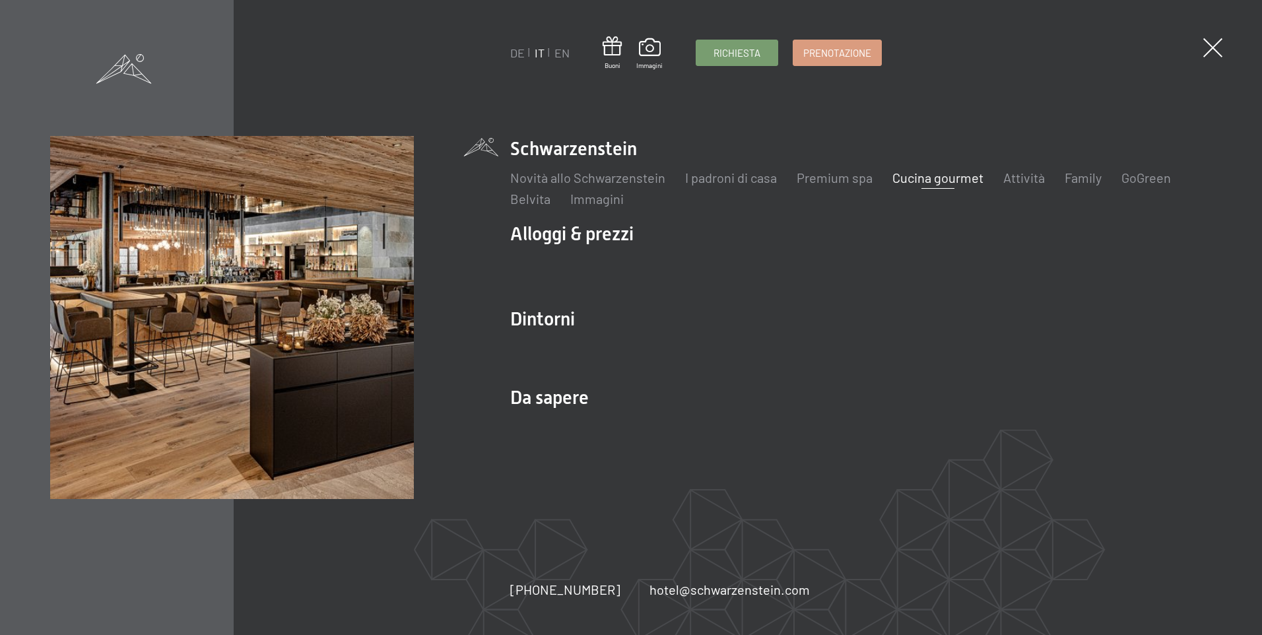
click at [948, 178] on link "Cucina gourmet" at bounding box center [937, 178] width 91 height 16
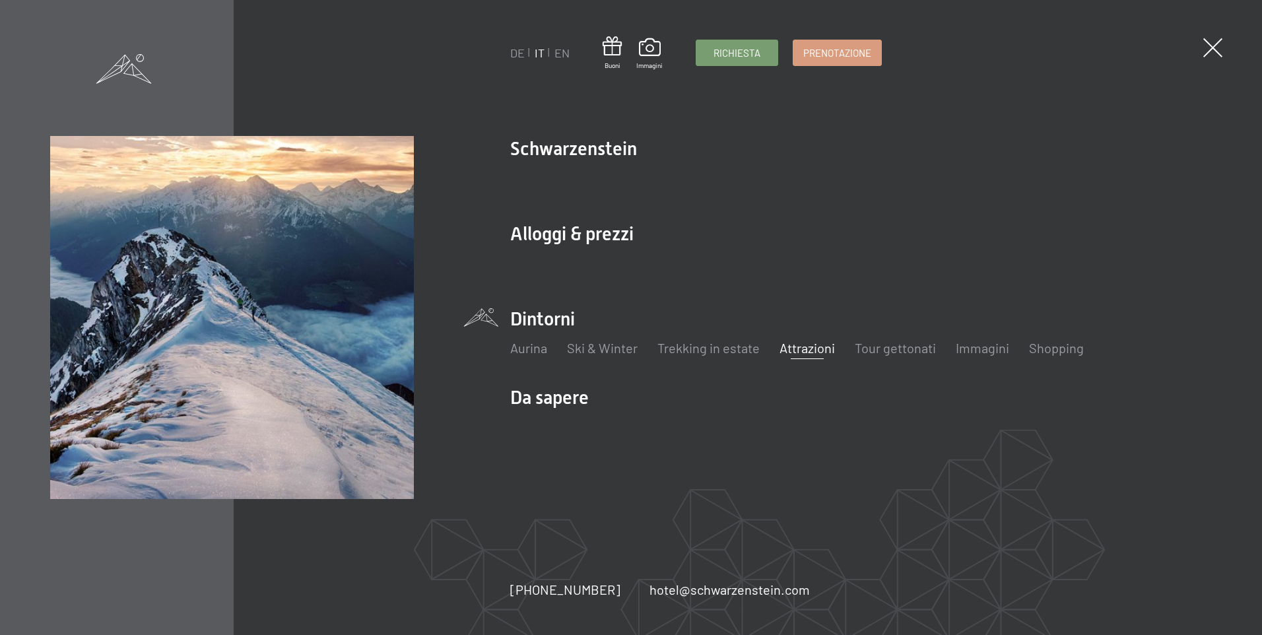
click at [789, 348] on link "Attrazioni" at bounding box center [806, 348] width 55 height 16
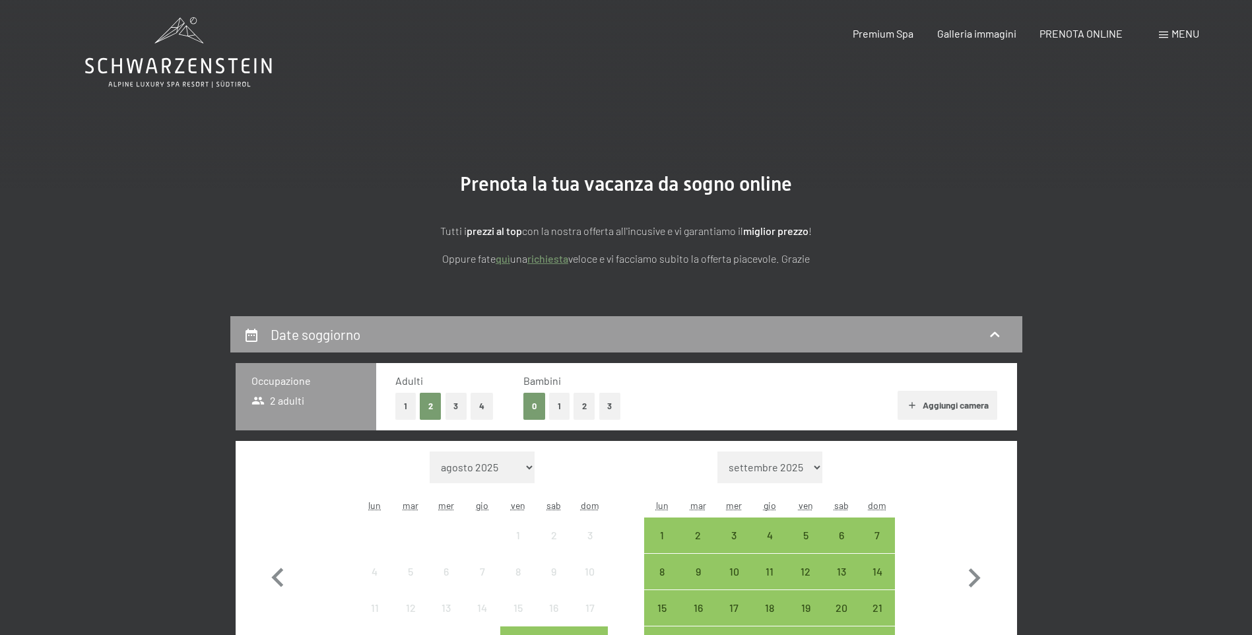
scroll to position [132, 0]
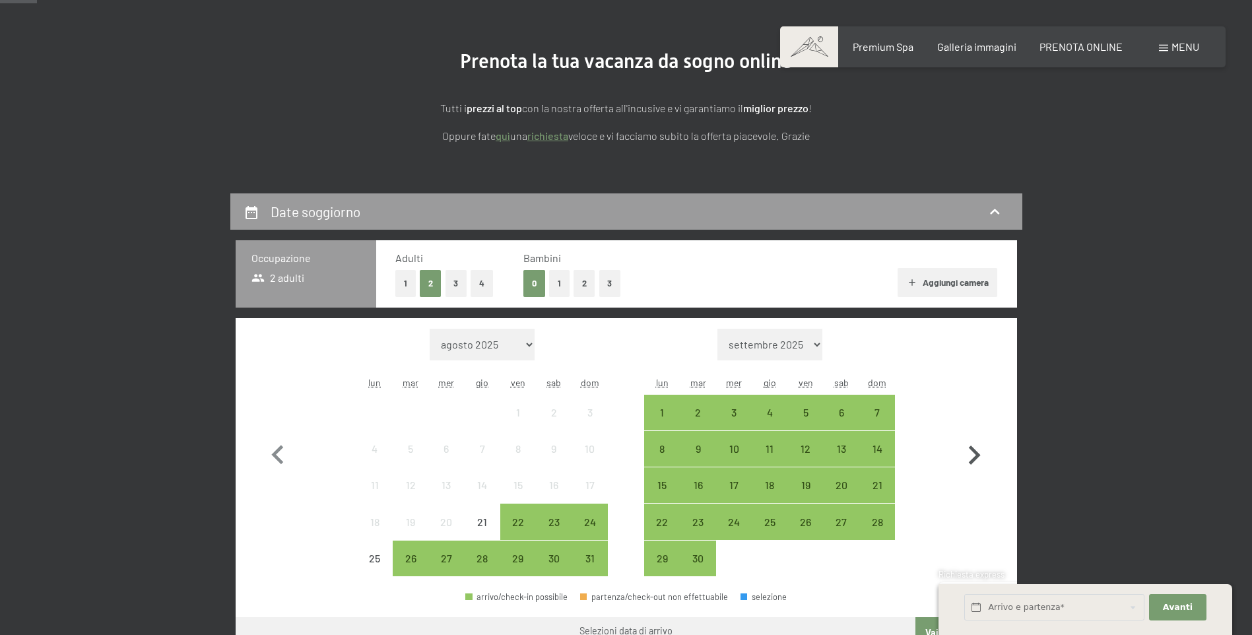
click at [974, 449] on icon "button" at bounding box center [975, 455] width 12 height 19
select select "2025-09-01"
select select "2025-10-01"
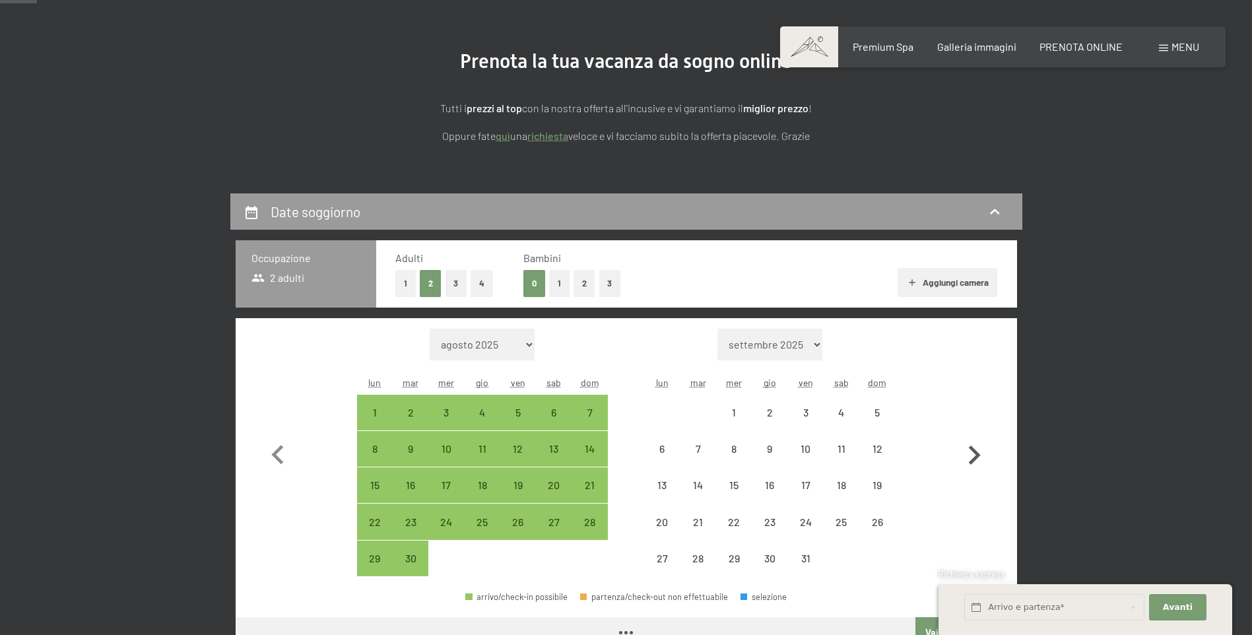
click at [974, 450] on icon "button" at bounding box center [975, 455] width 12 height 19
select select "2025-10-01"
select select "2025-11-01"
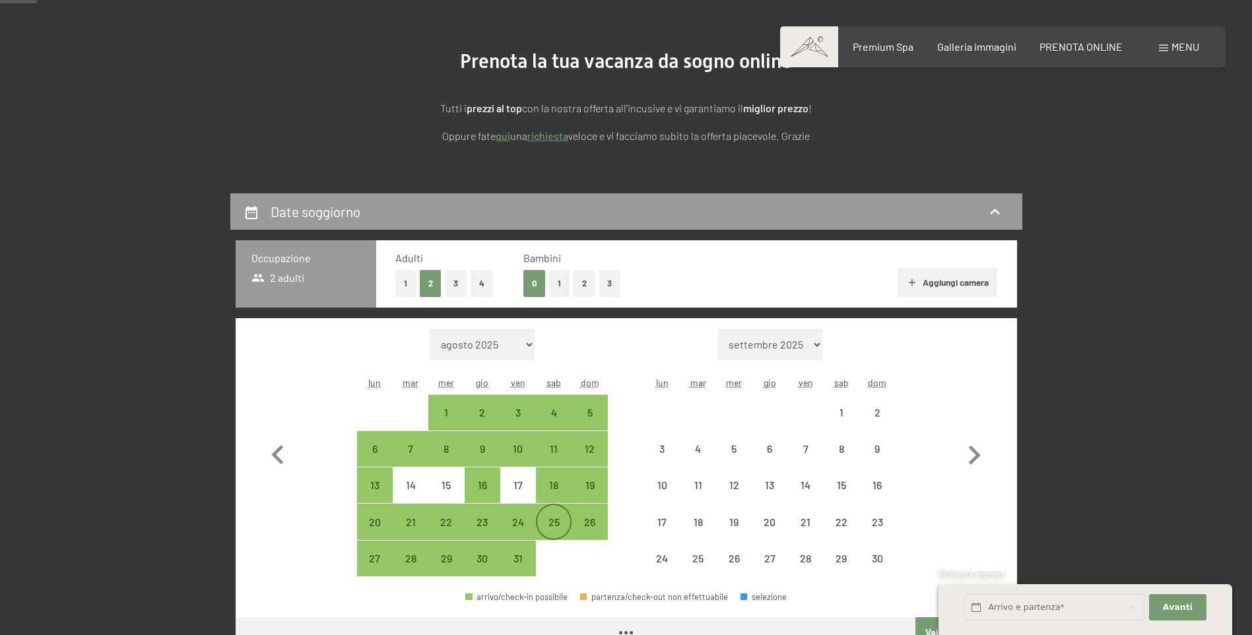
select select "2025-10-01"
select select "2025-11-01"
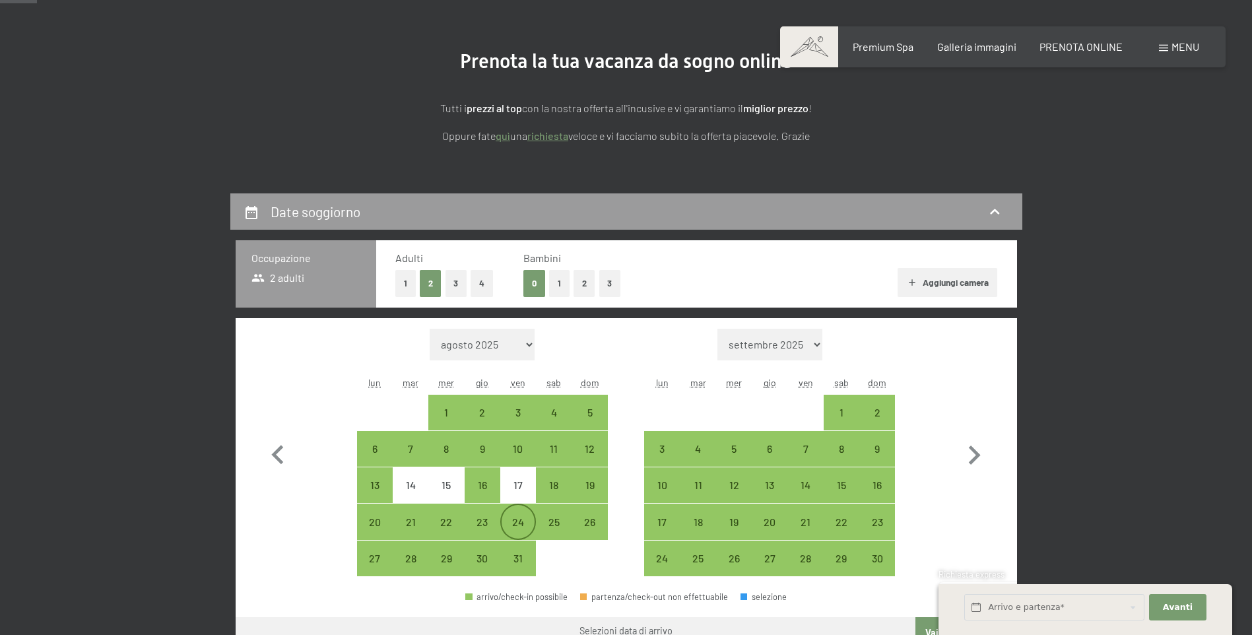
click at [518, 517] on div "24" at bounding box center [518, 533] width 33 height 33
select select "2025-10-01"
select select "2025-11-01"
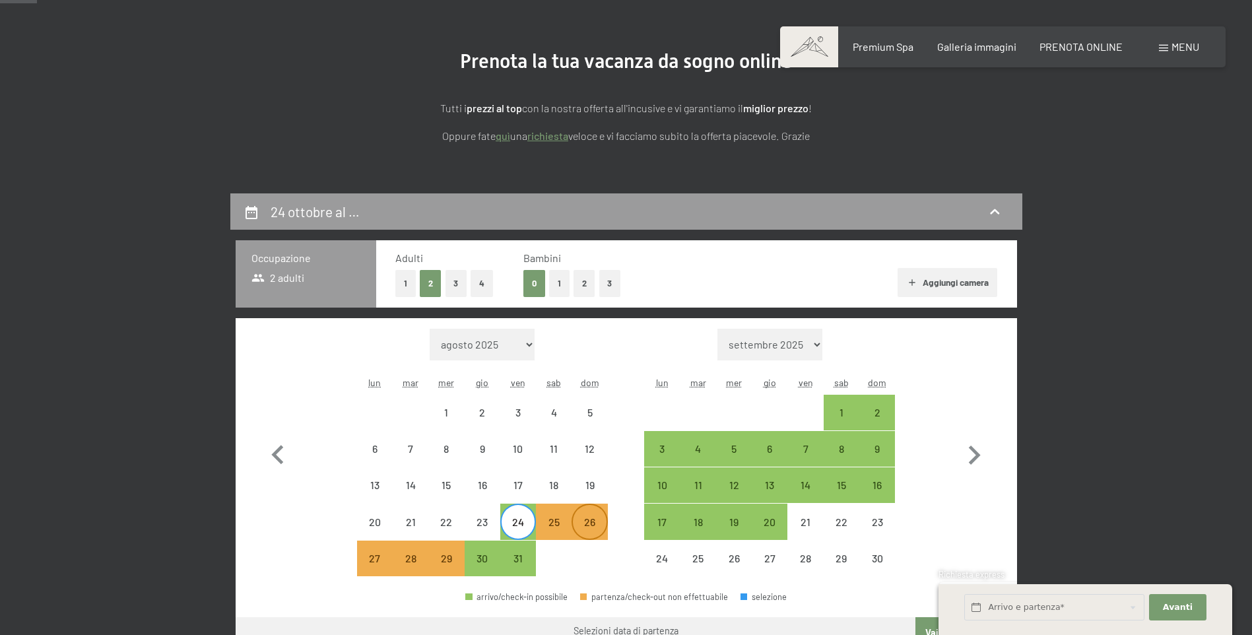
click at [590, 525] on div "26" at bounding box center [589, 533] width 33 height 33
select select "2025-10-01"
select select "2025-11-01"
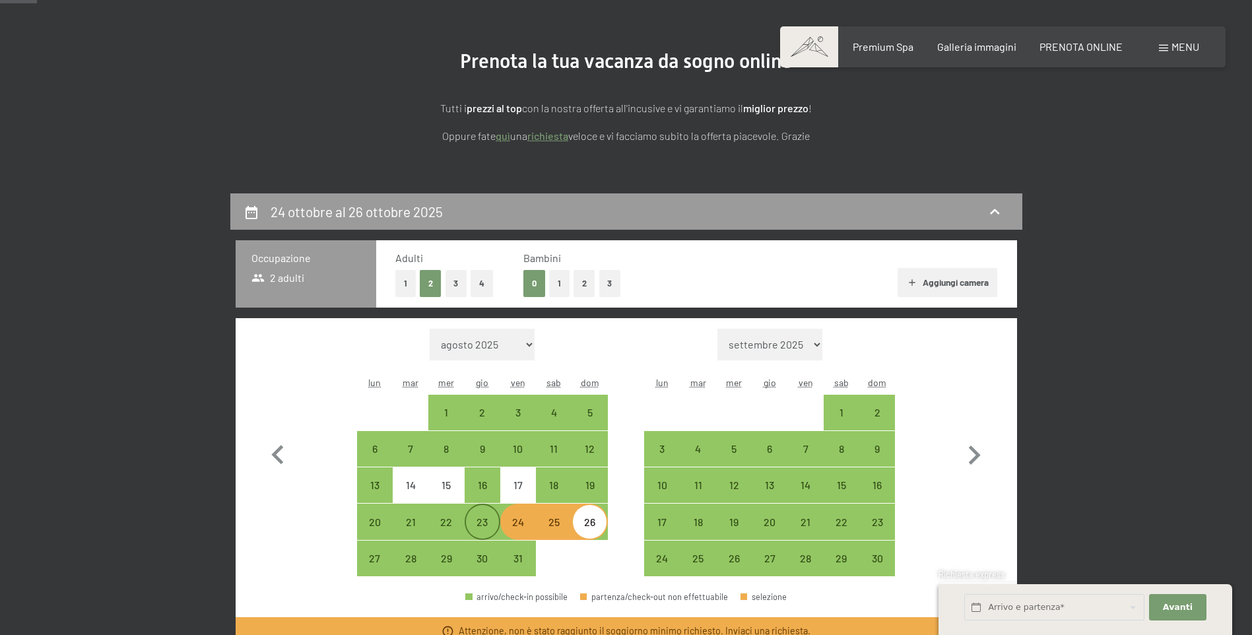
click at [490, 531] on div "23" at bounding box center [482, 533] width 33 height 33
select select "2025-10-01"
select select "2025-11-01"
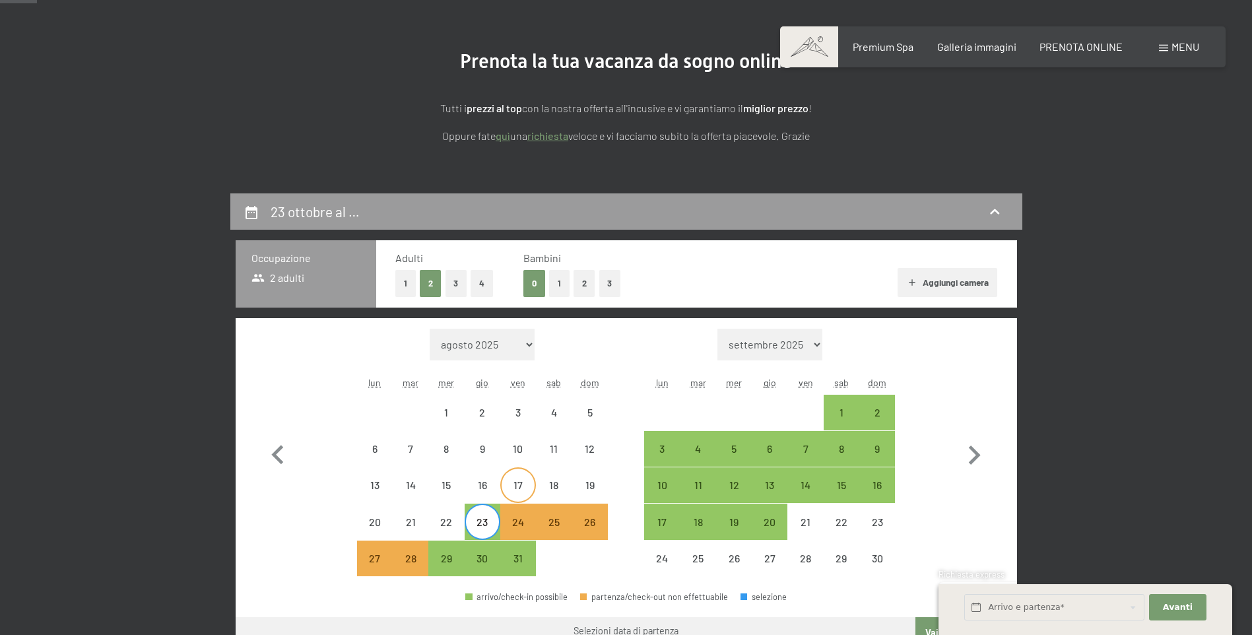
click at [513, 490] on div "17" at bounding box center [518, 496] width 33 height 33
select select "2025-10-01"
select select "2025-11-01"
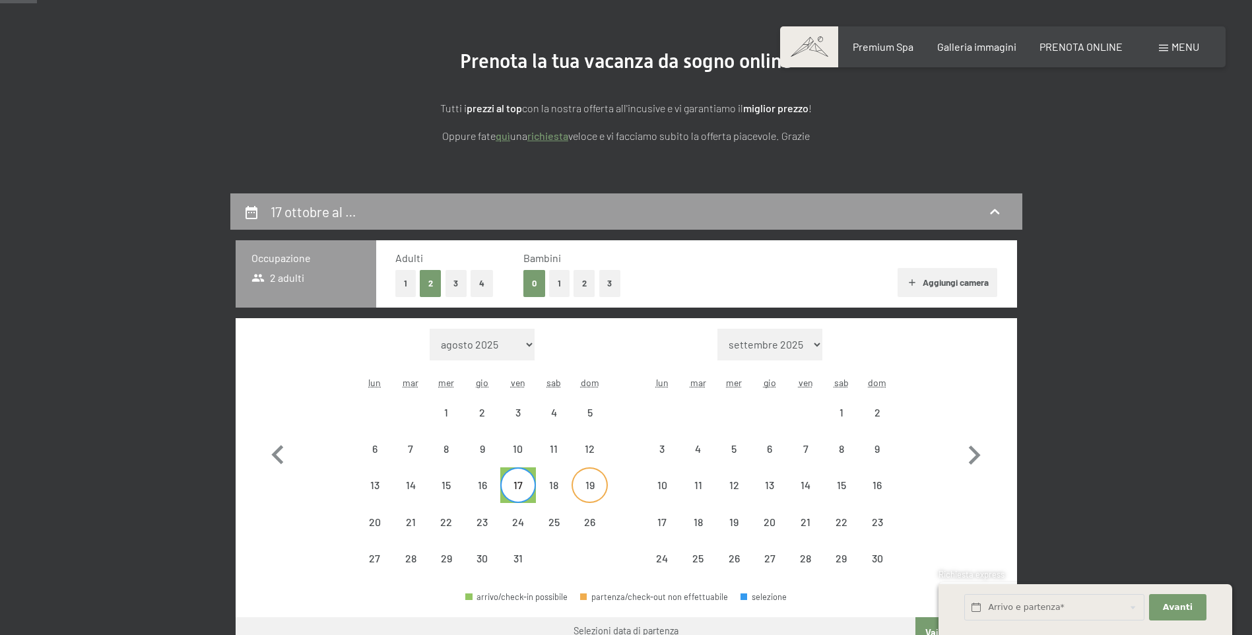
click at [586, 493] on div "19" at bounding box center [589, 496] width 33 height 33
select select "2025-10-01"
select select "2025-11-01"
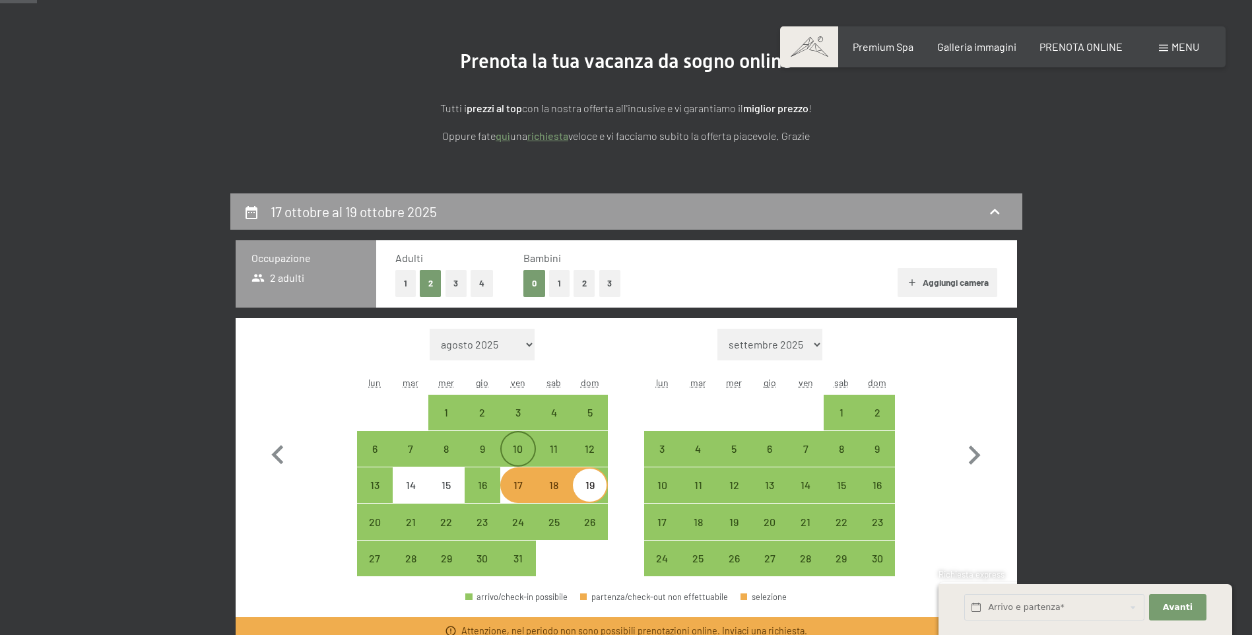
click at [525, 453] on div "10" at bounding box center [518, 460] width 33 height 33
select select "2025-10-01"
select select "2025-11-01"
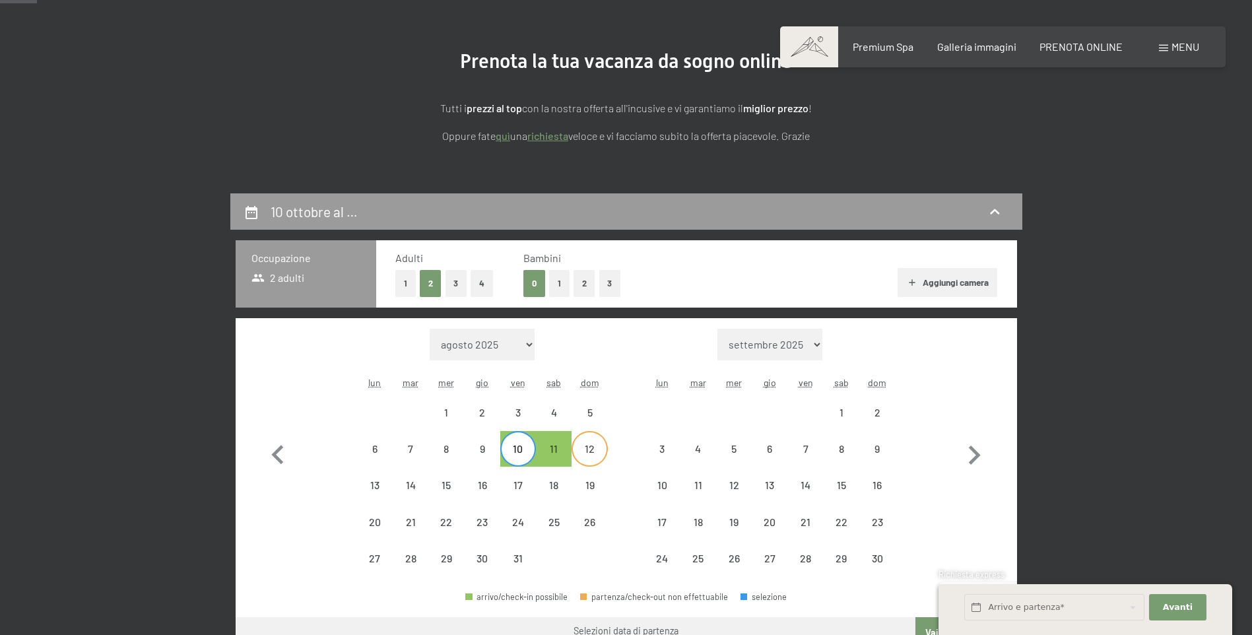
click at [602, 450] on div "12" at bounding box center [589, 460] width 33 height 33
select select "2025-10-01"
select select "2025-11-01"
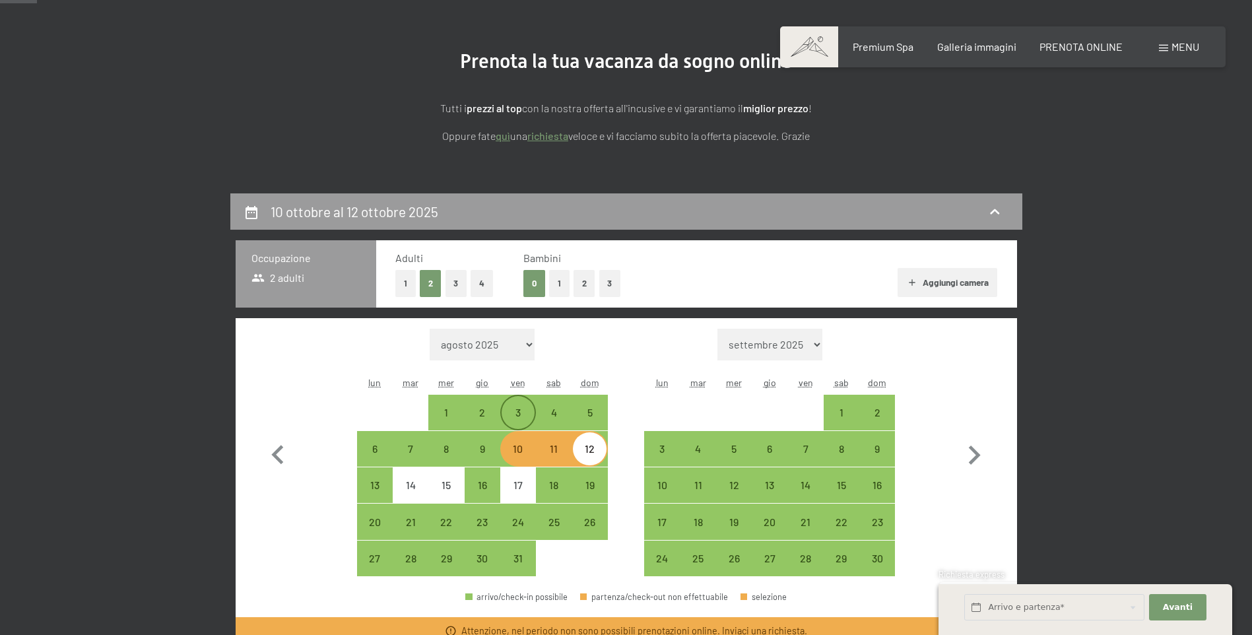
click at [510, 403] on div "3" at bounding box center [518, 412] width 33 height 33
select select "2025-10-01"
select select "2025-11-01"
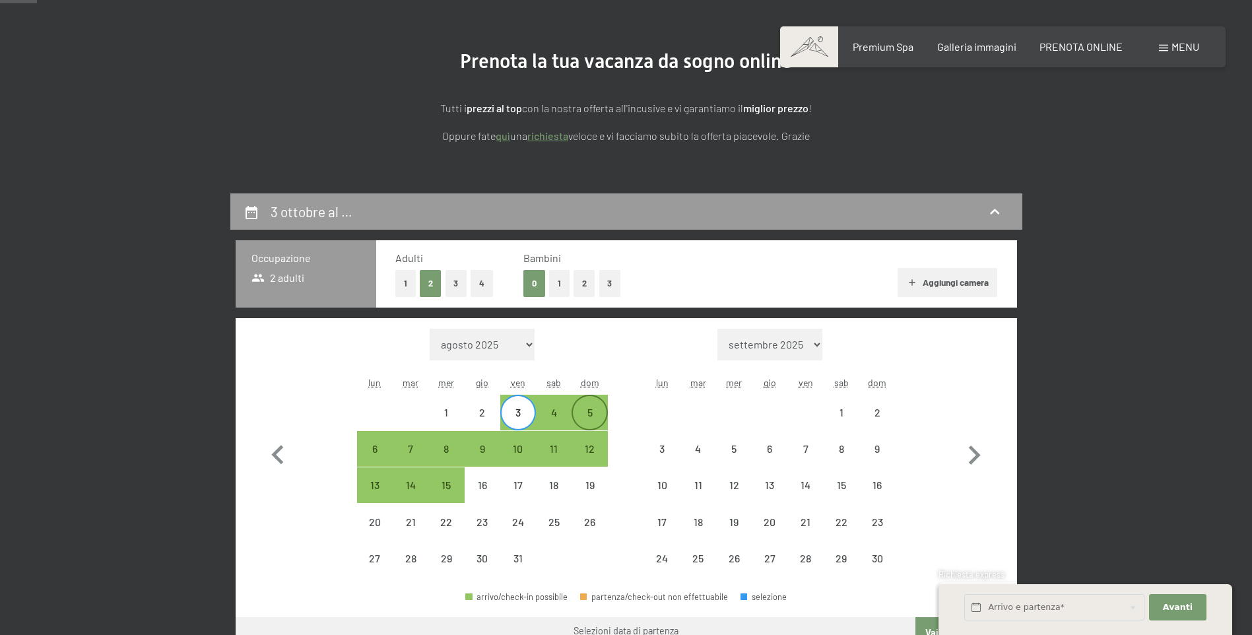
click at [585, 409] on div "5" at bounding box center [589, 423] width 33 height 33
select select "2025-10-01"
select select "2025-11-01"
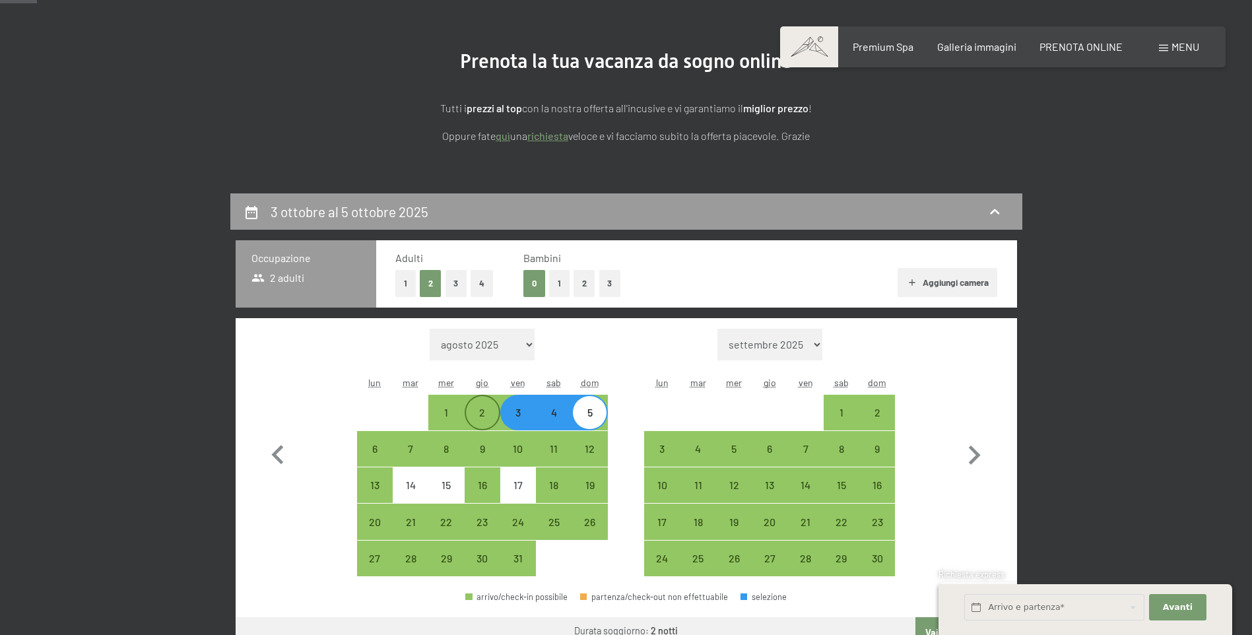
click at [496, 408] on div "2" at bounding box center [482, 423] width 33 height 33
select select "2025-10-01"
select select "2025-11-01"
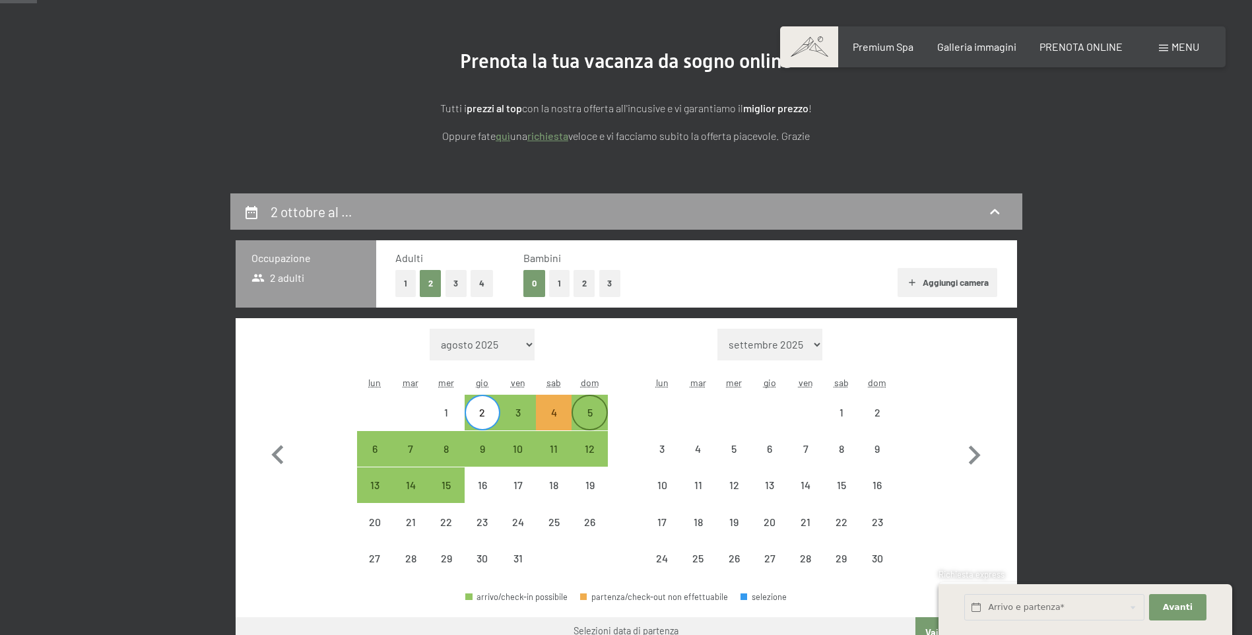
click at [593, 413] on div "5" at bounding box center [589, 423] width 33 height 33
select select "2025-10-01"
select select "2025-11-01"
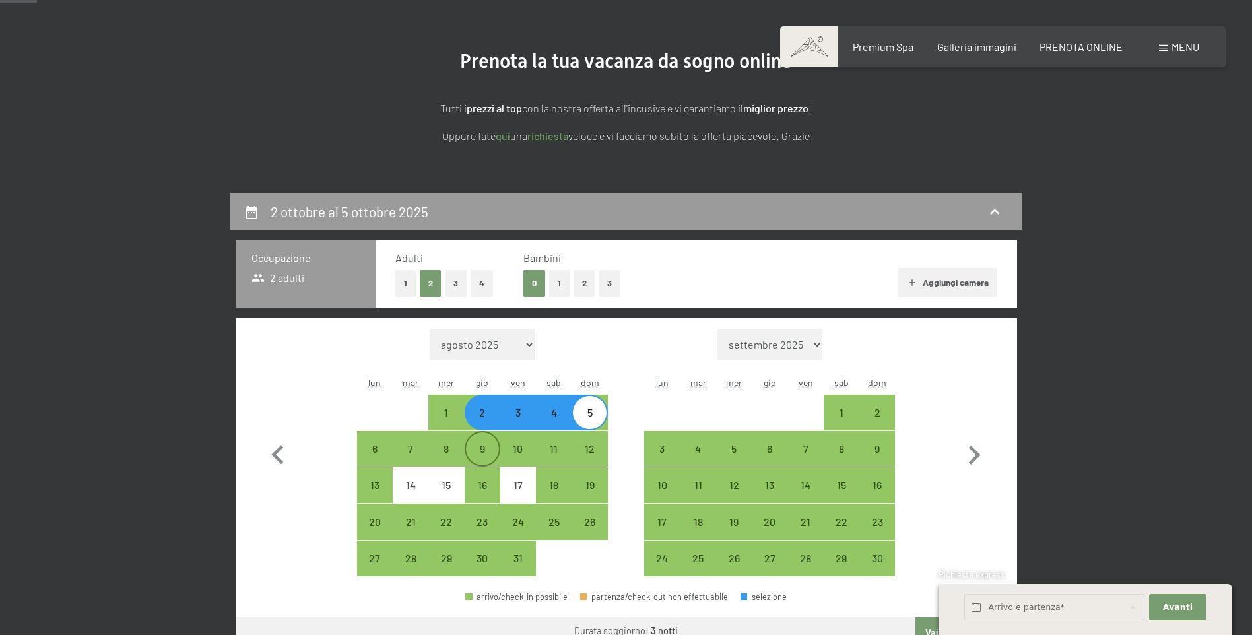
click at [488, 450] on div "9" at bounding box center [482, 460] width 33 height 33
select select "2025-10-01"
select select "2025-11-01"
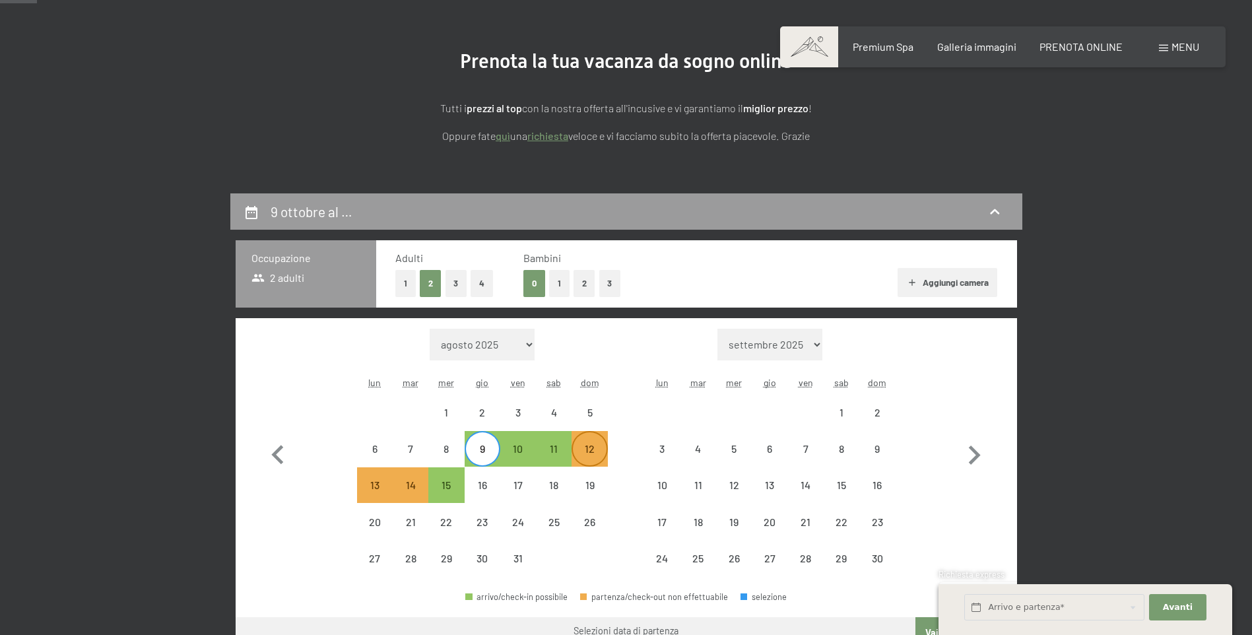
click at [606, 446] on div "12" at bounding box center [590, 449] width 36 height 36
select select "2025-10-01"
select select "2025-11-01"
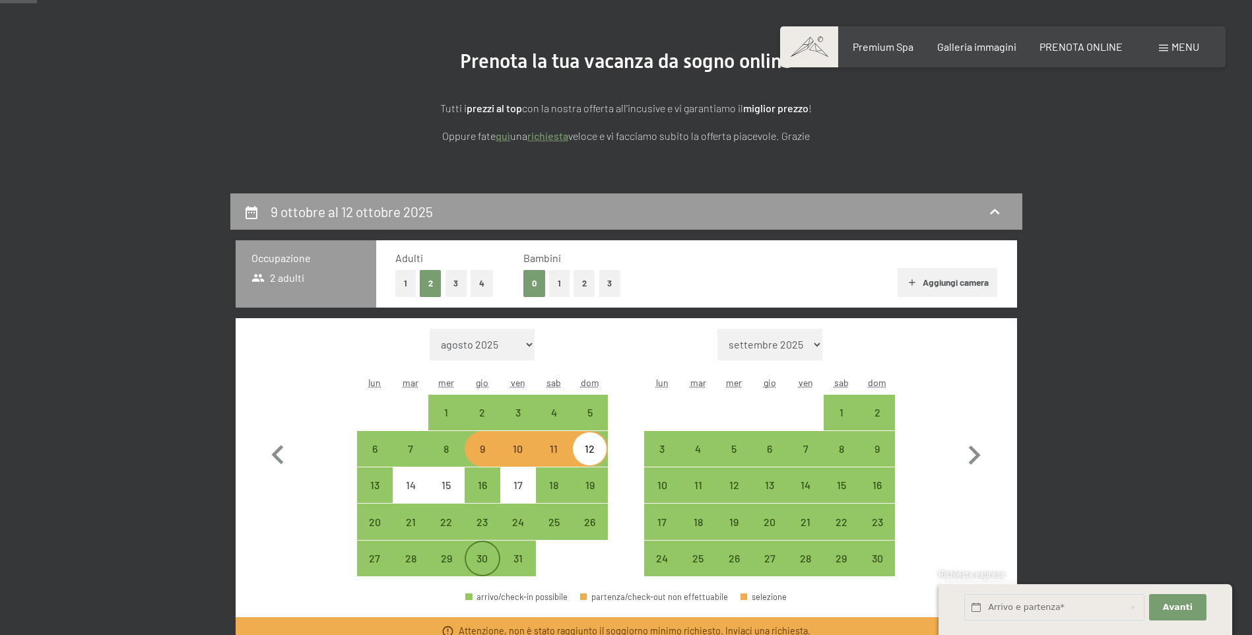
click at [484, 560] on div "30" at bounding box center [482, 569] width 33 height 33
select select "2025-10-01"
select select "2025-11-01"
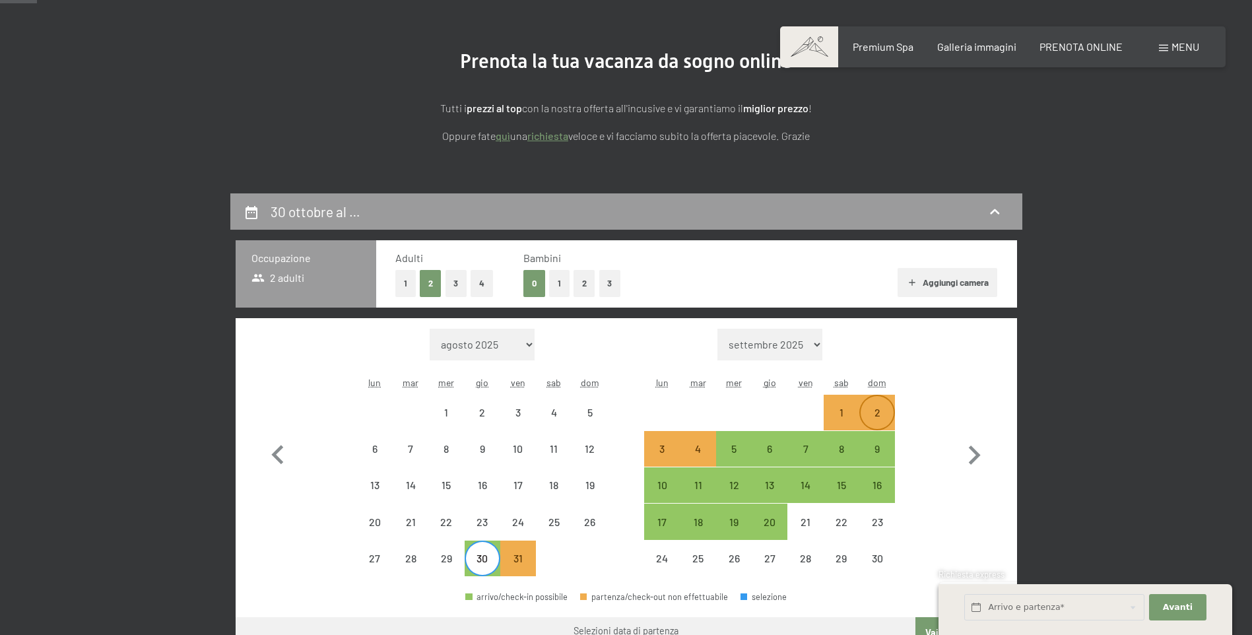
click at [883, 405] on div "2" at bounding box center [877, 412] width 33 height 33
select select "2025-10-01"
select select "2025-11-01"
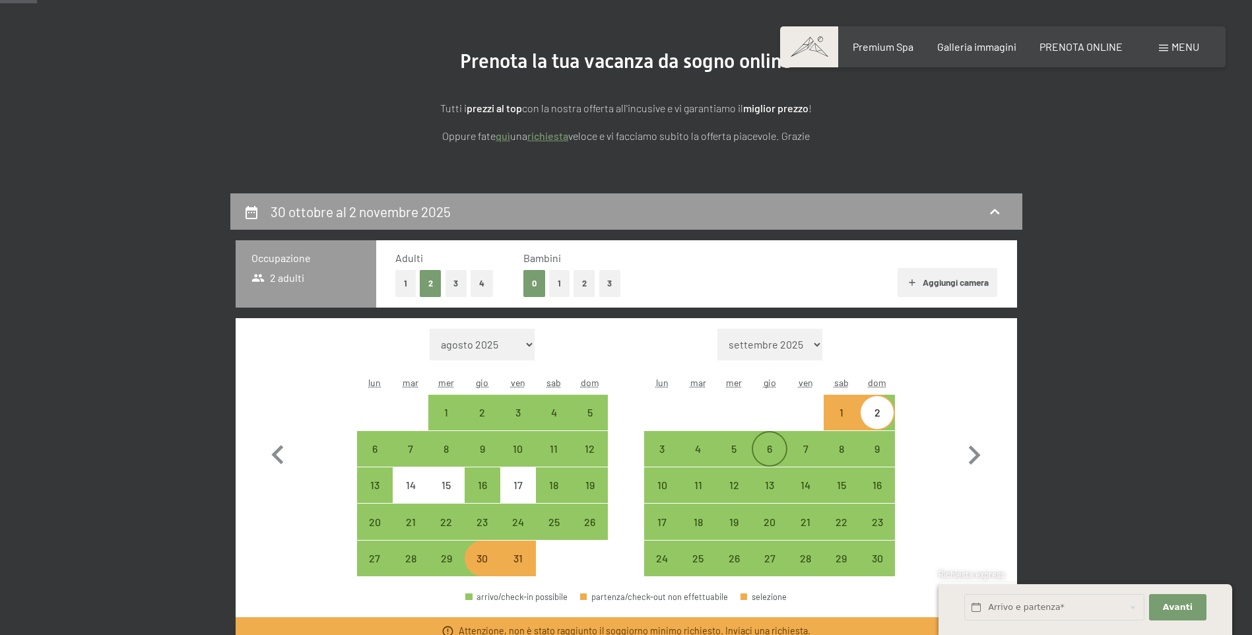
click at [778, 446] on div "6" at bounding box center [769, 460] width 33 height 33
select select "2025-10-01"
select select "2025-11-01"
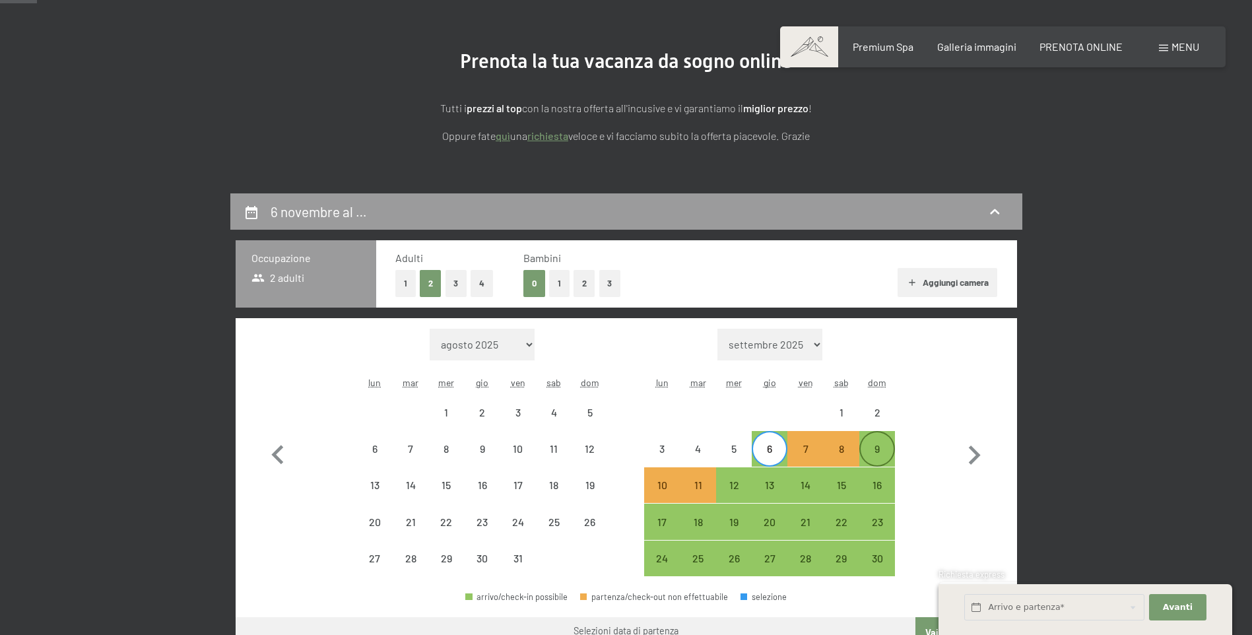
click at [871, 450] on div "9" at bounding box center [877, 460] width 33 height 33
select select "2025-10-01"
select select "2025-11-01"
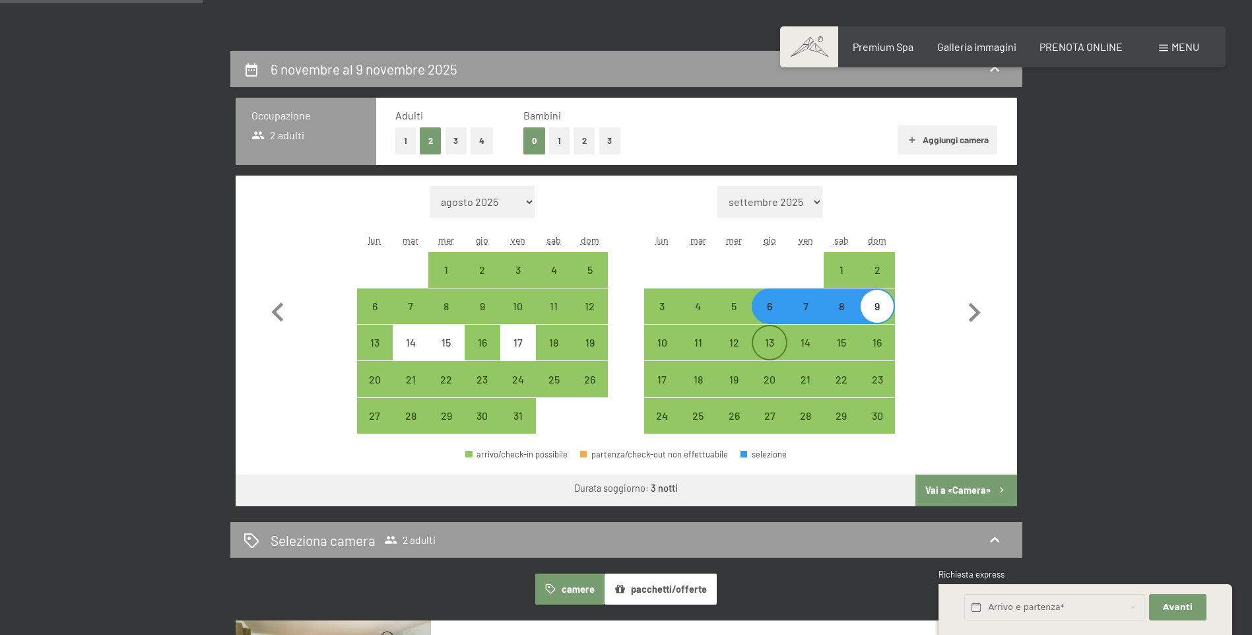
scroll to position [330, 0]
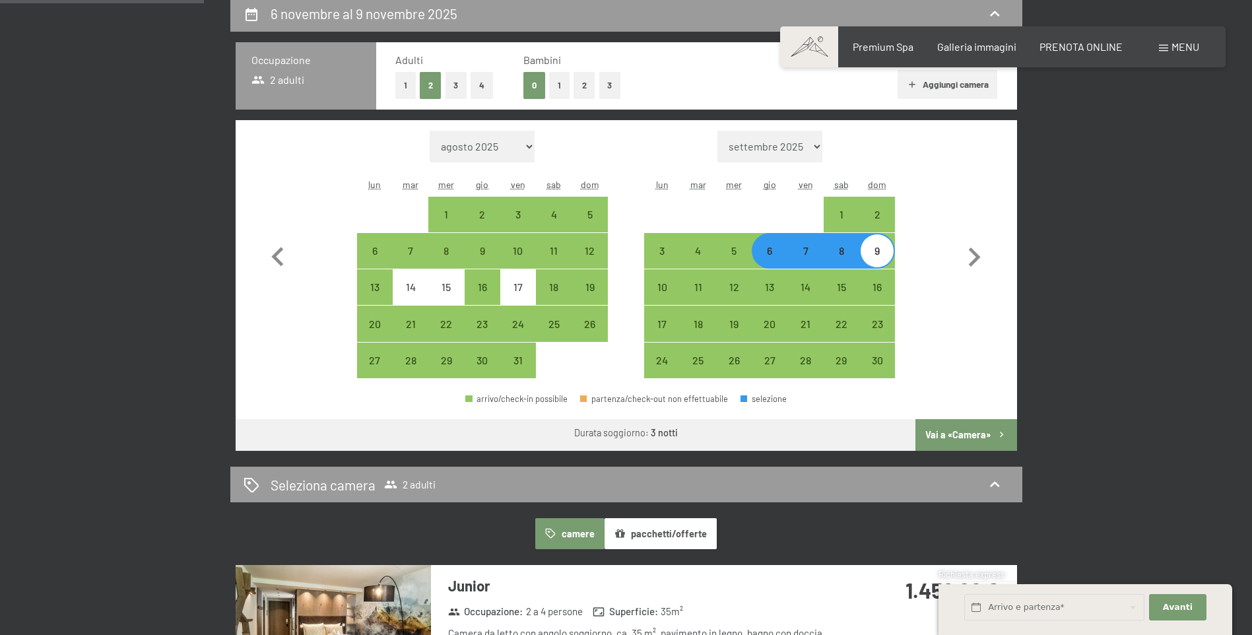
click at [963, 439] on button "Vai a «Camera»" at bounding box center [965, 435] width 101 height 32
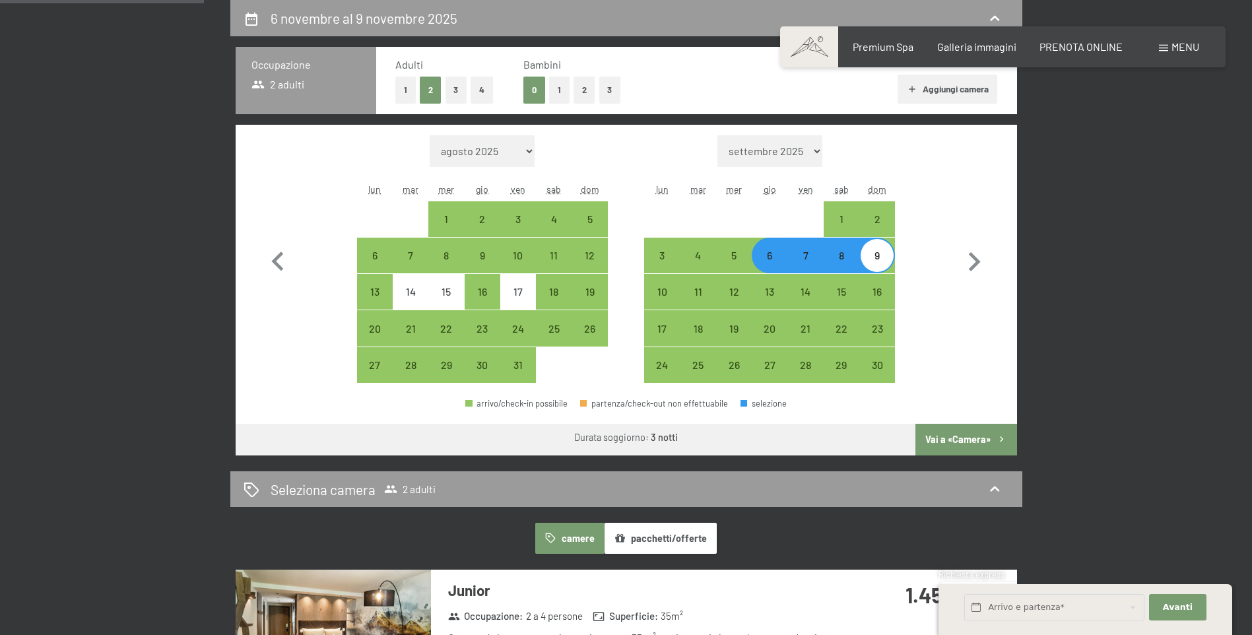
select select "2025-10-01"
select select "2025-11-01"
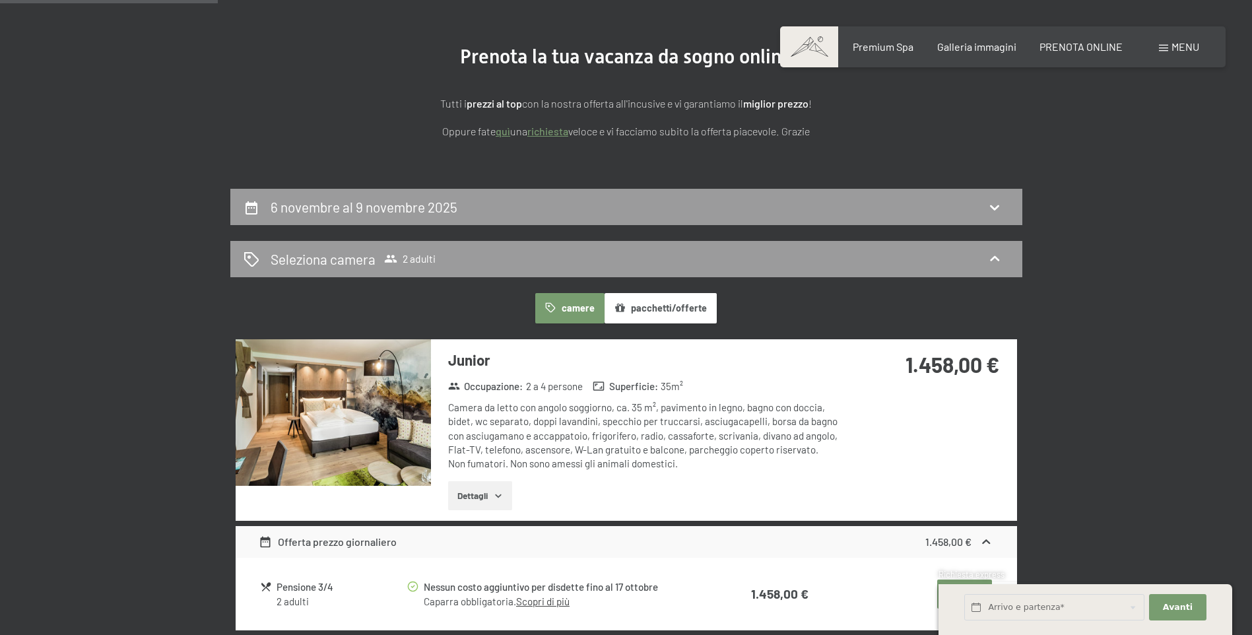
scroll to position [0, 0]
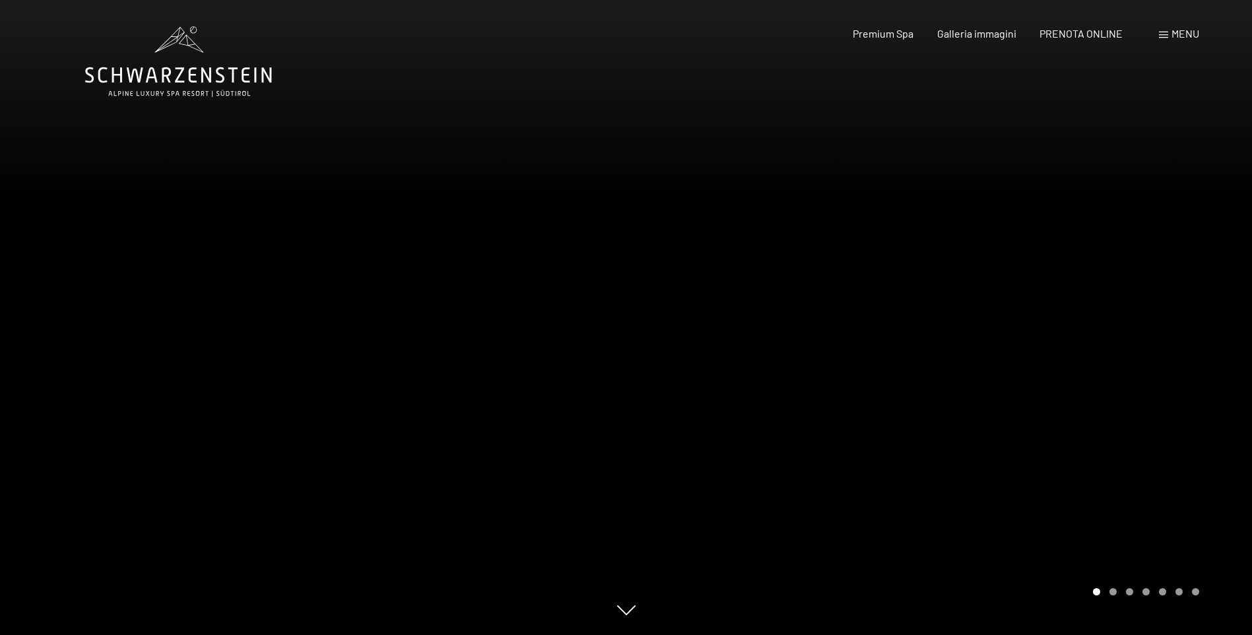
click at [1158, 401] on div at bounding box center [939, 317] width 626 height 635
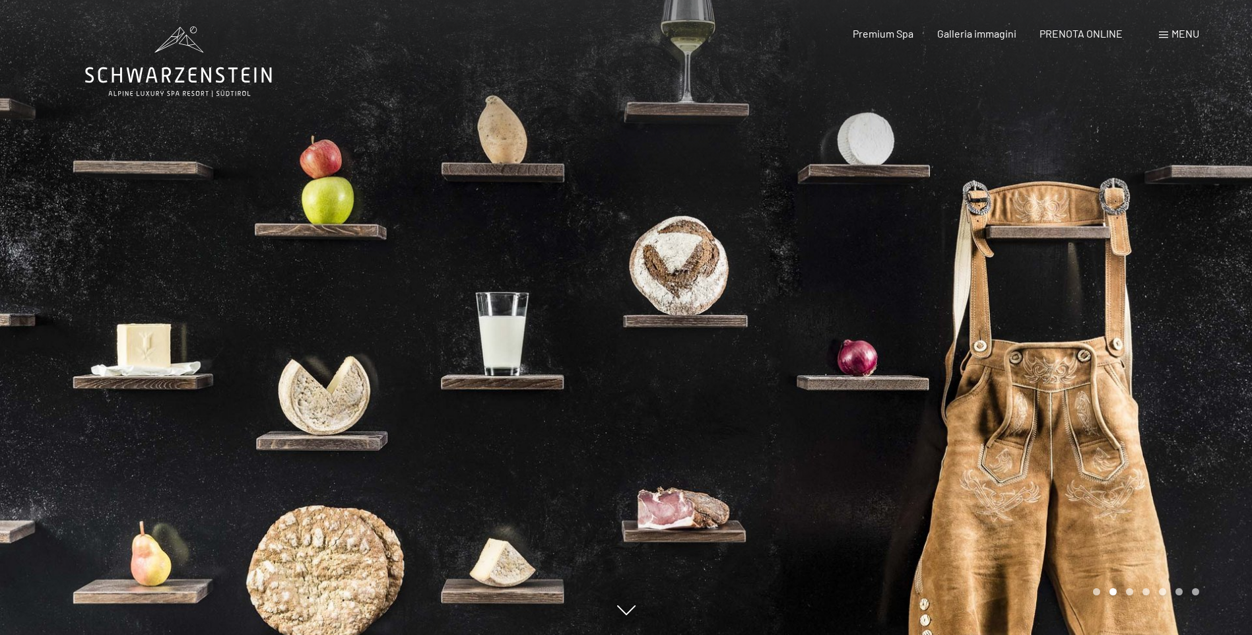
click at [1158, 401] on div at bounding box center [939, 317] width 626 height 635
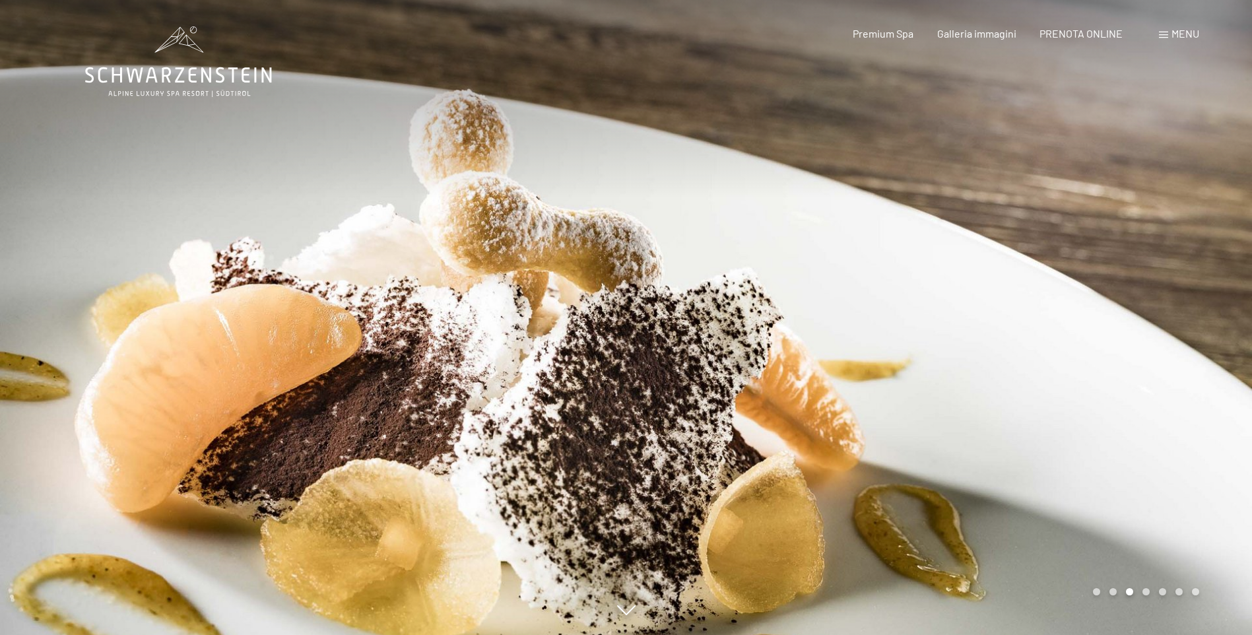
click at [1131, 278] on div at bounding box center [939, 317] width 626 height 635
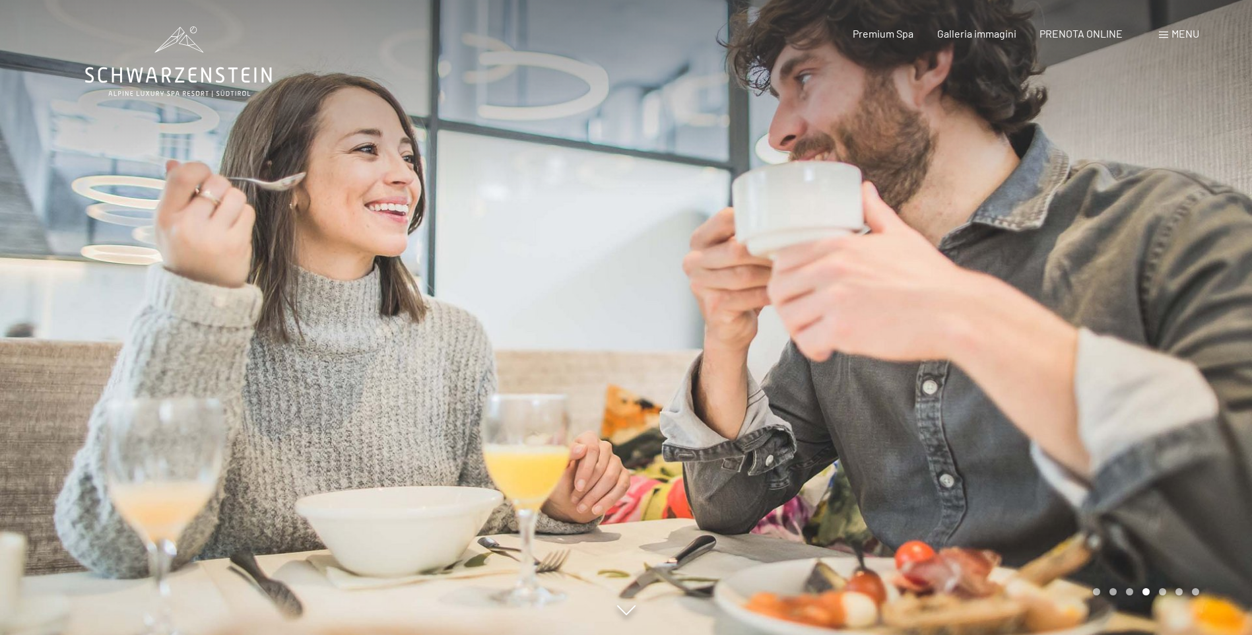
click at [1031, 170] on div at bounding box center [939, 317] width 626 height 635
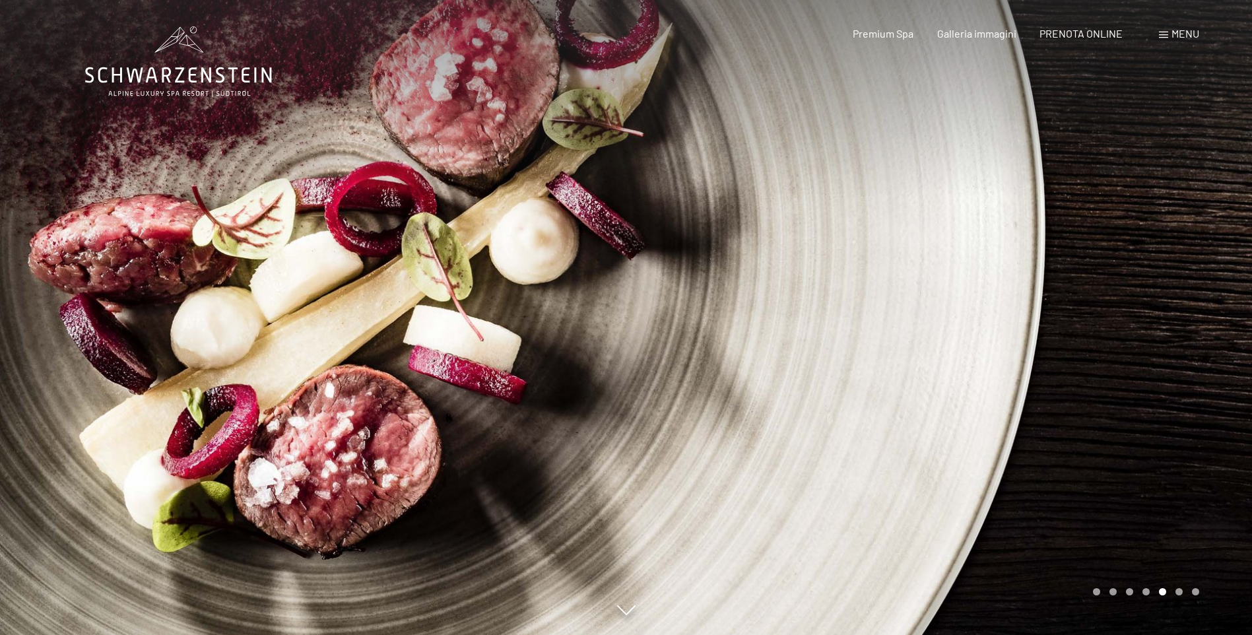
click at [83, 301] on div at bounding box center [313, 317] width 626 height 635
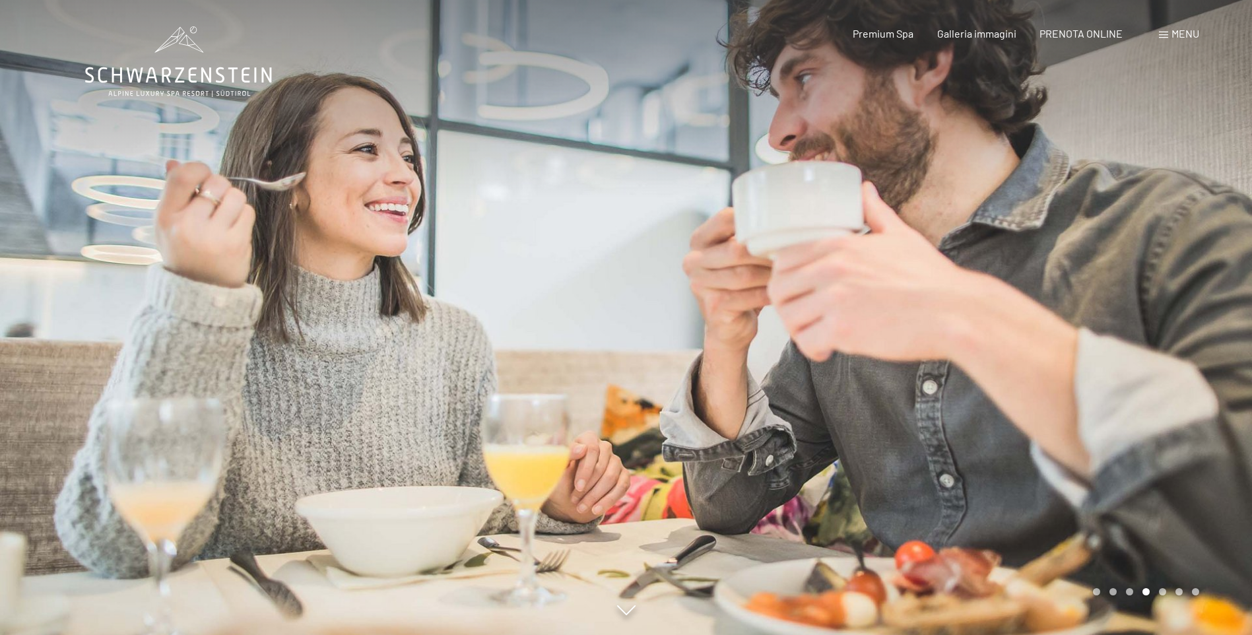
click at [59, 300] on div at bounding box center [313, 317] width 626 height 635
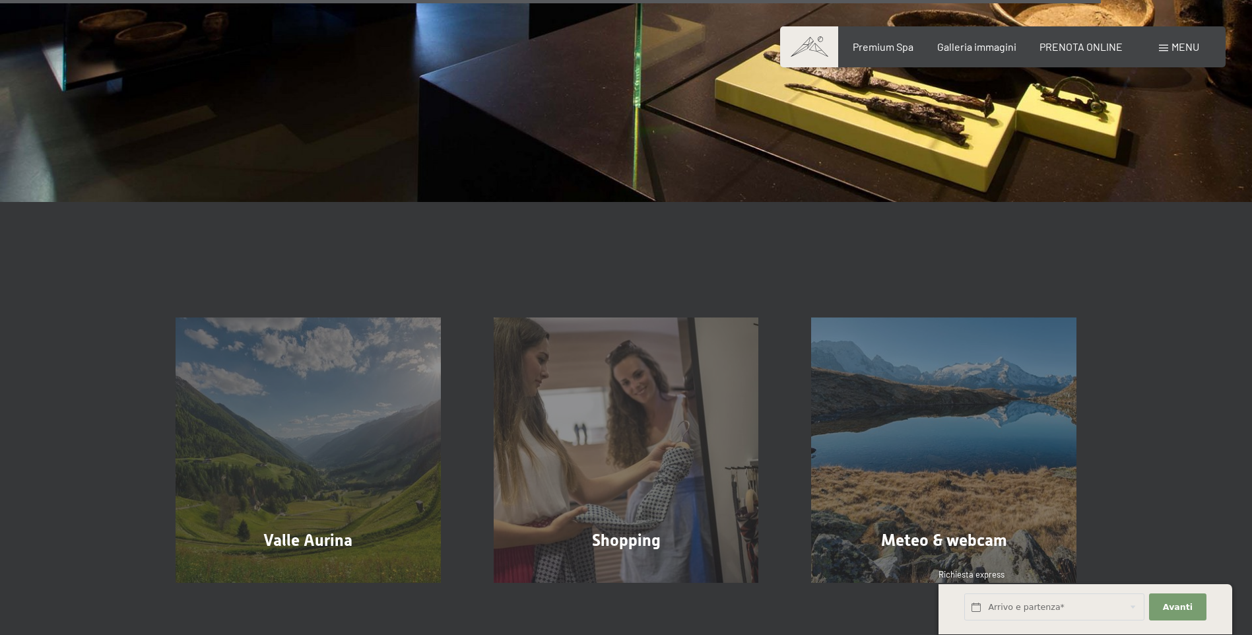
scroll to position [3036, 0]
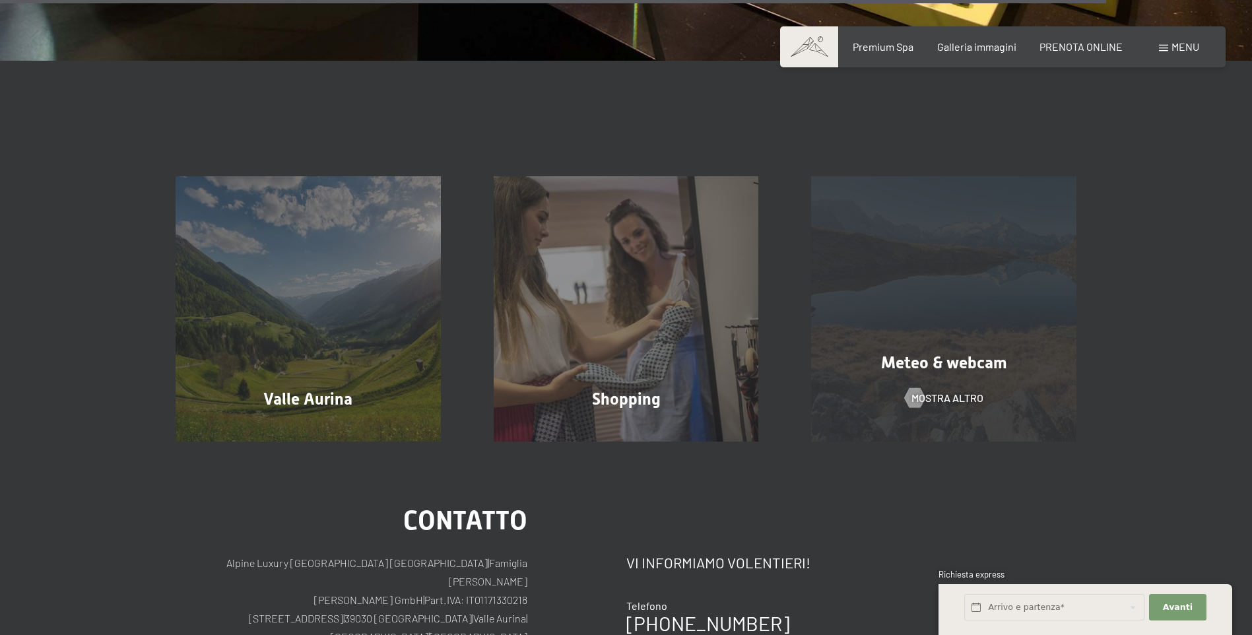
click at [911, 363] on div "Meteo & webcam mostra altro" at bounding box center [944, 308] width 318 height 265
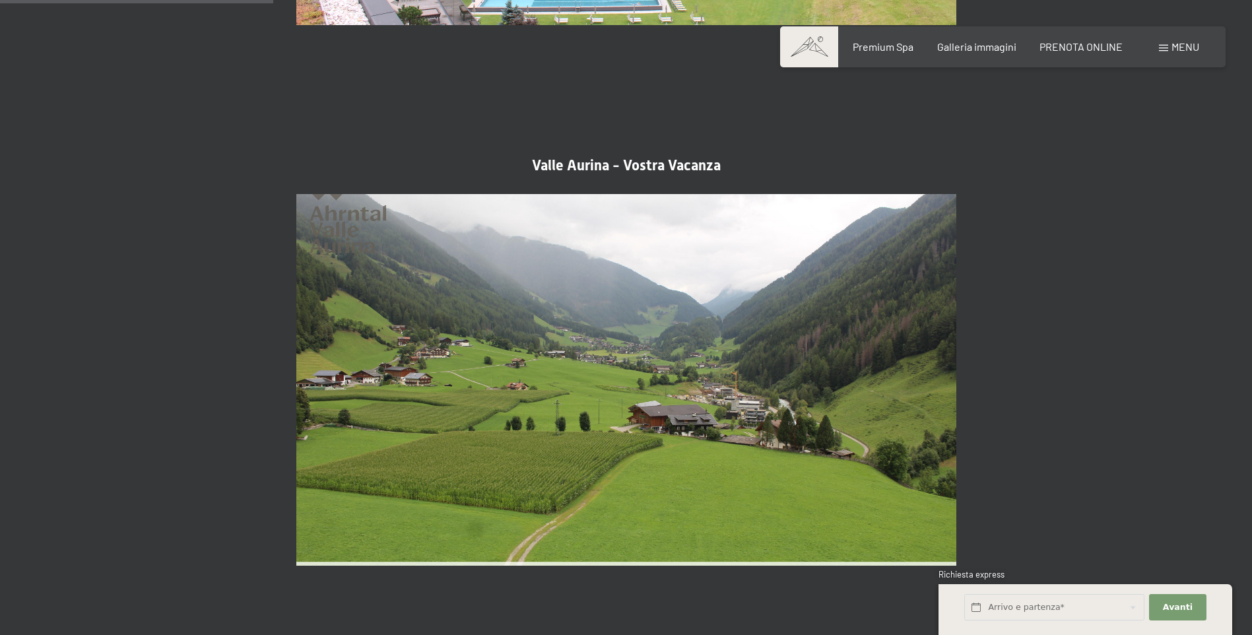
scroll to position [1254, 0]
